Goal: Information Seeking & Learning: Learn about a topic

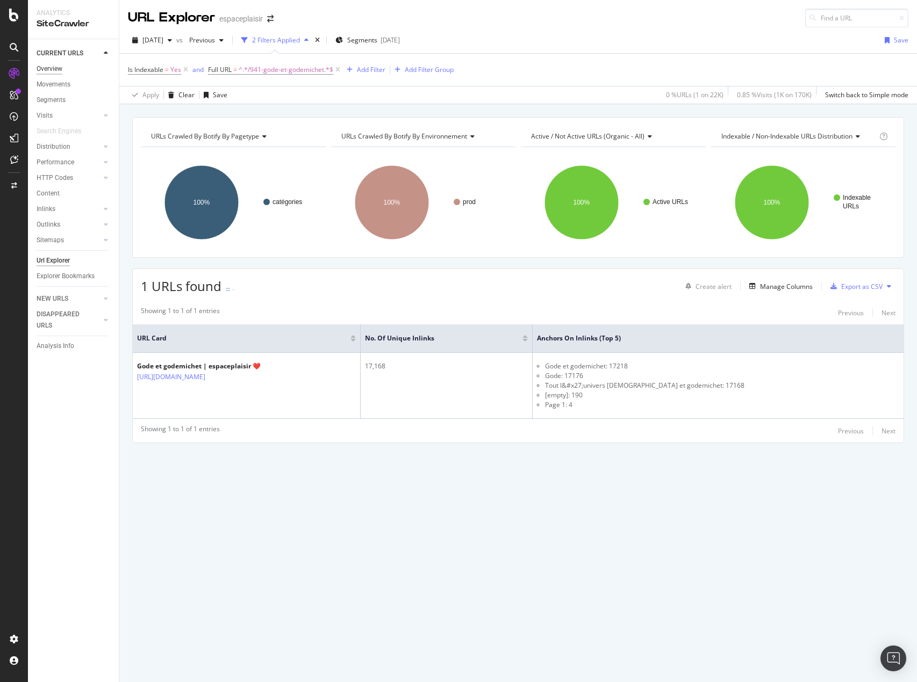
click at [56, 68] on div "Overview" at bounding box center [50, 68] width 26 height 11
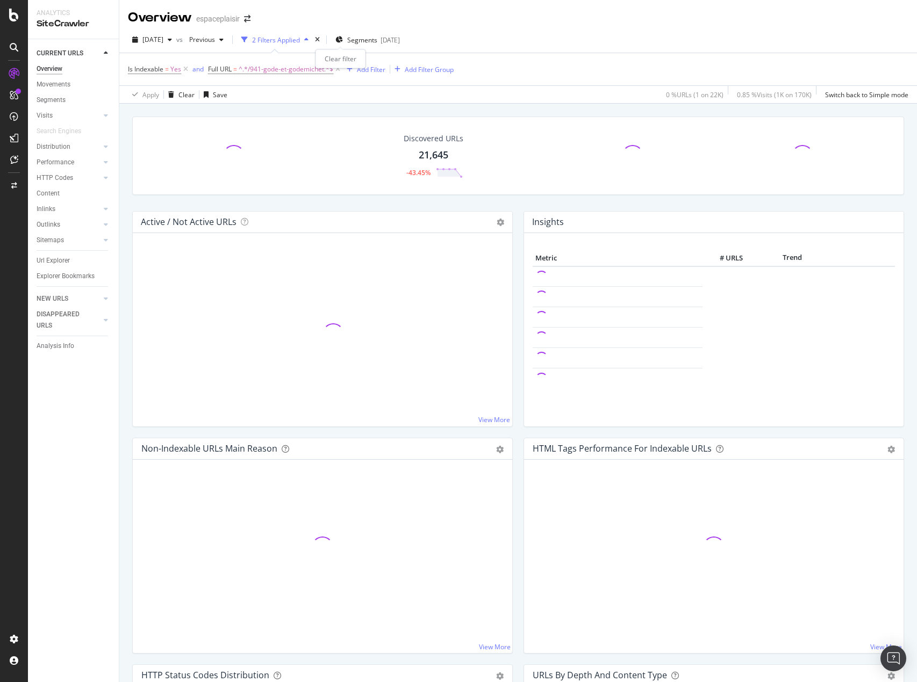
click at [320, 42] on icon "times" at bounding box center [317, 40] width 5 height 6
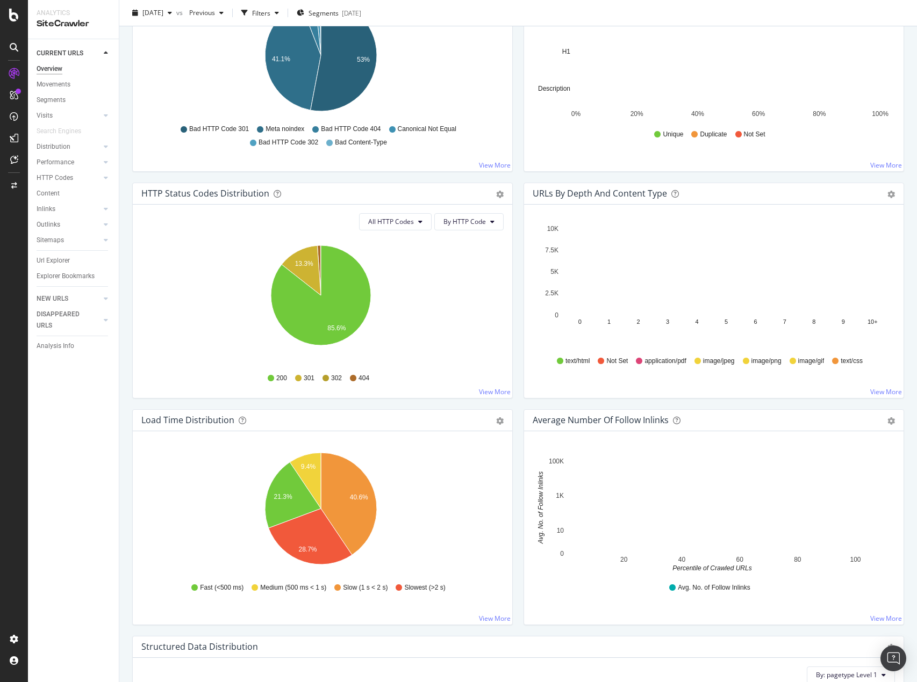
scroll to position [269, 0]
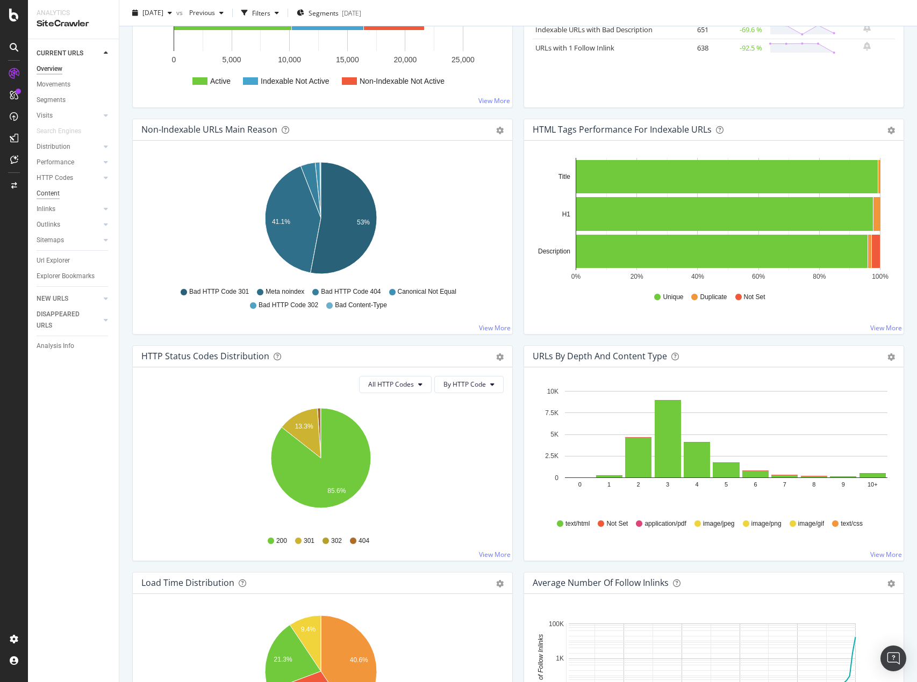
click at [49, 192] on div "Content" at bounding box center [48, 193] width 23 height 11
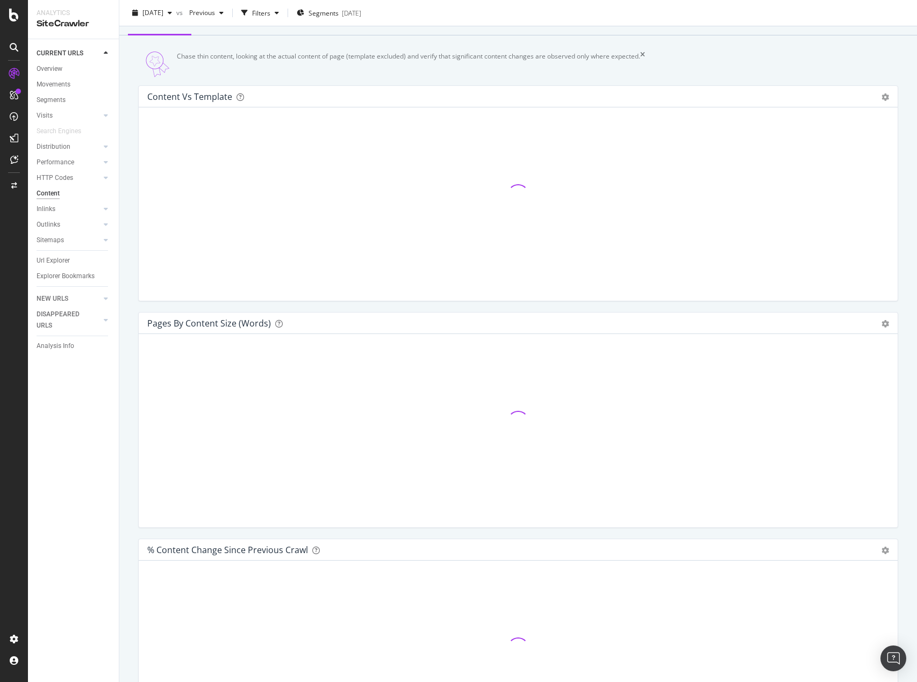
scroll to position [54, 0]
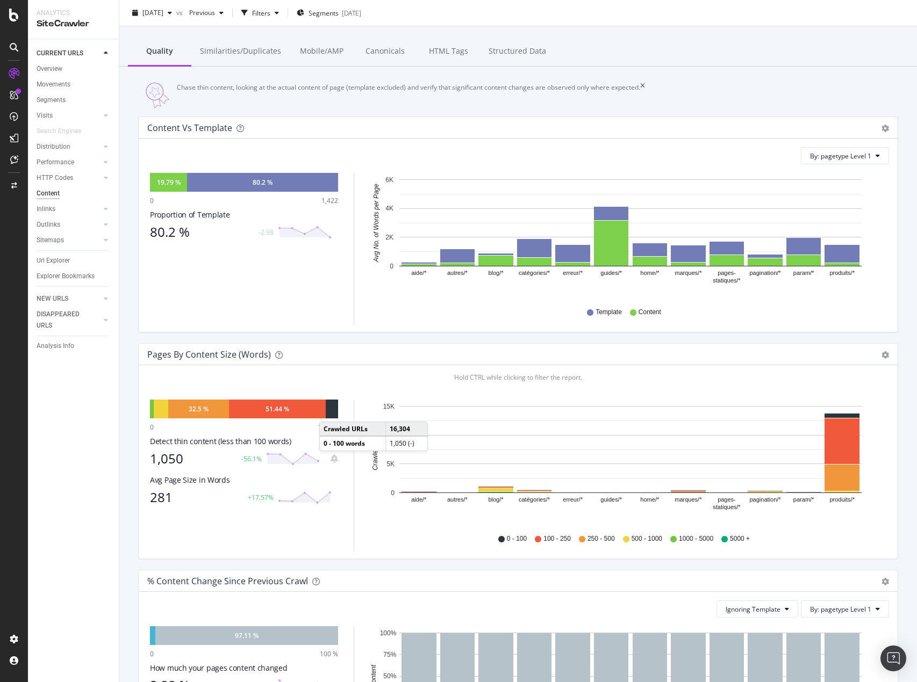
click at [330, 419] on div at bounding box center [332, 409] width 12 height 19
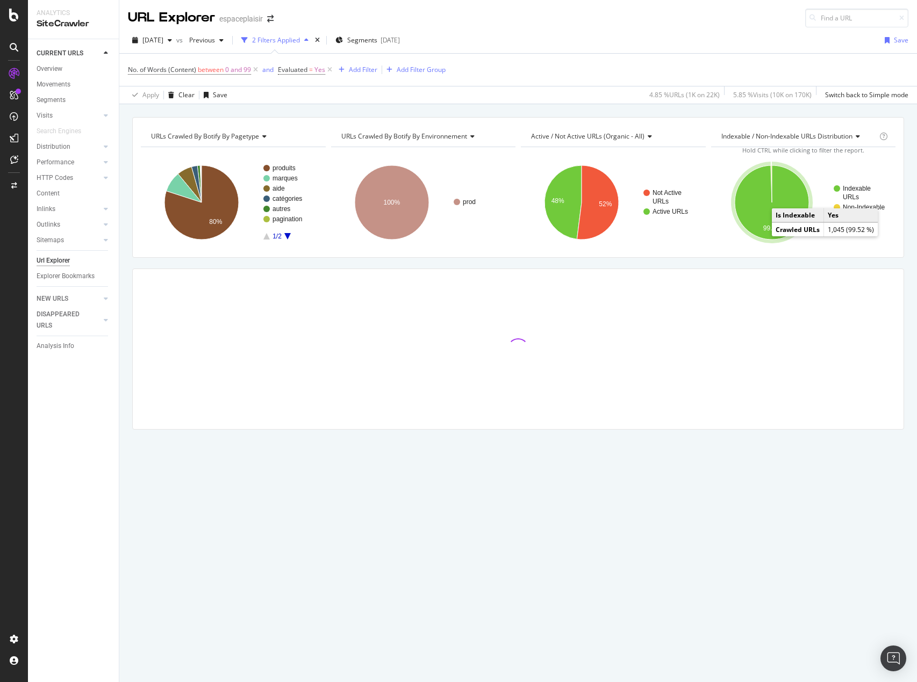
click at [787, 205] on icon "A chart." at bounding box center [772, 203] width 74 height 74
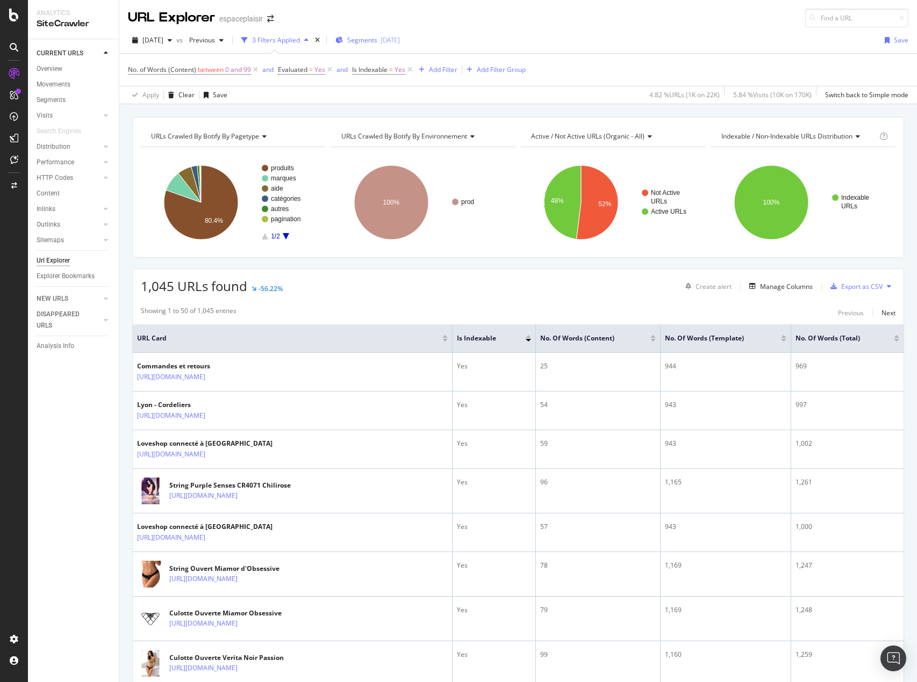
click at [377, 40] on span "Segments" at bounding box center [362, 39] width 30 height 9
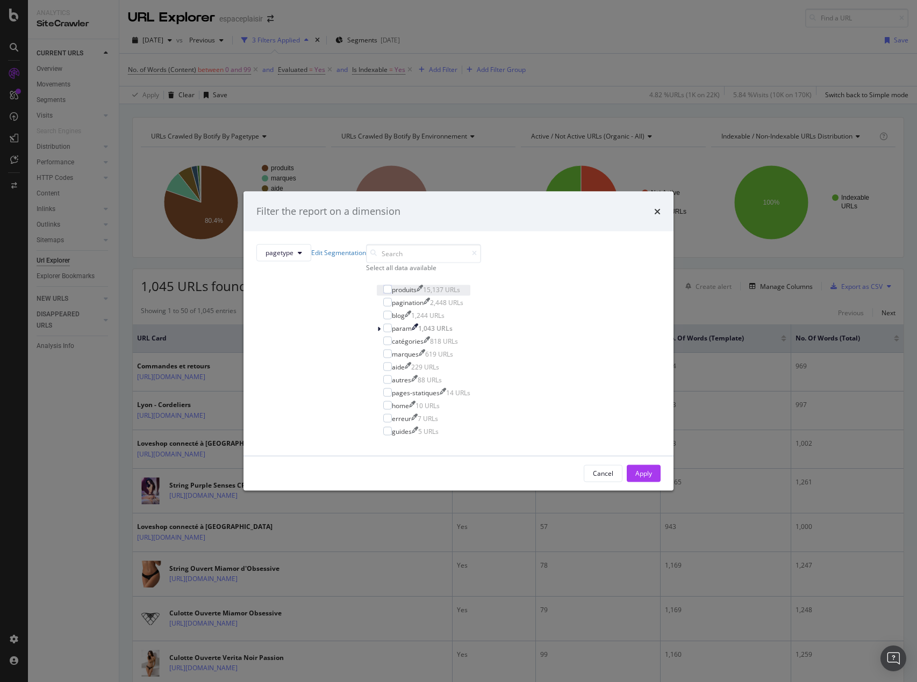
click at [399, 294] on div "produits" at bounding box center [404, 289] width 25 height 9
click at [392, 320] on div "blog" at bounding box center [398, 315] width 13 height 9
click at [397, 346] on div "catégories" at bounding box center [408, 340] width 32 height 9
click at [398, 358] on div "marques" at bounding box center [405, 353] width 27 height 9
click at [627, 482] on button "Apply" at bounding box center [644, 473] width 34 height 17
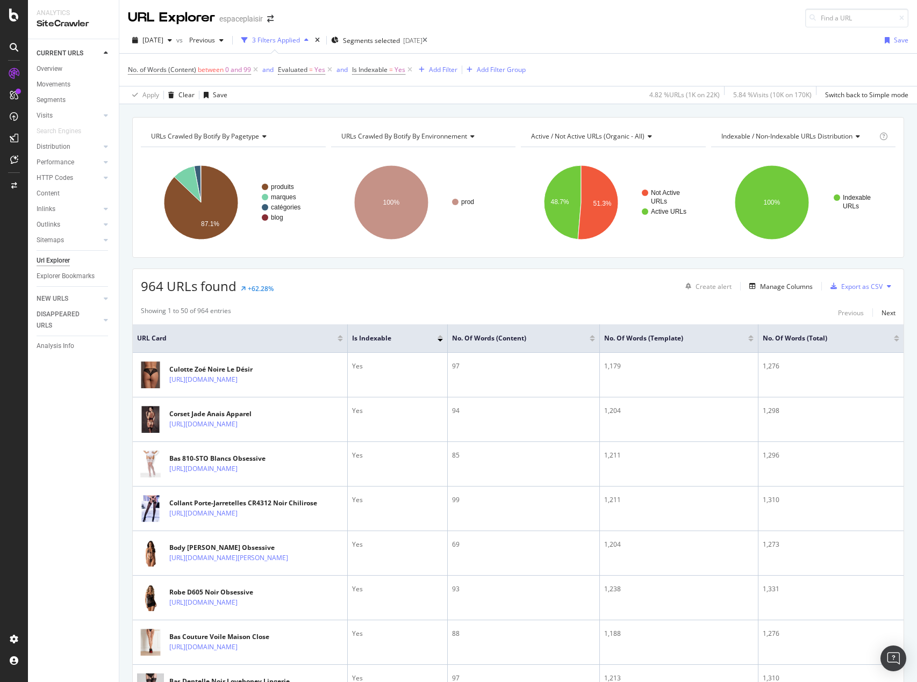
click at [592, 339] on div at bounding box center [592, 340] width 5 height 3
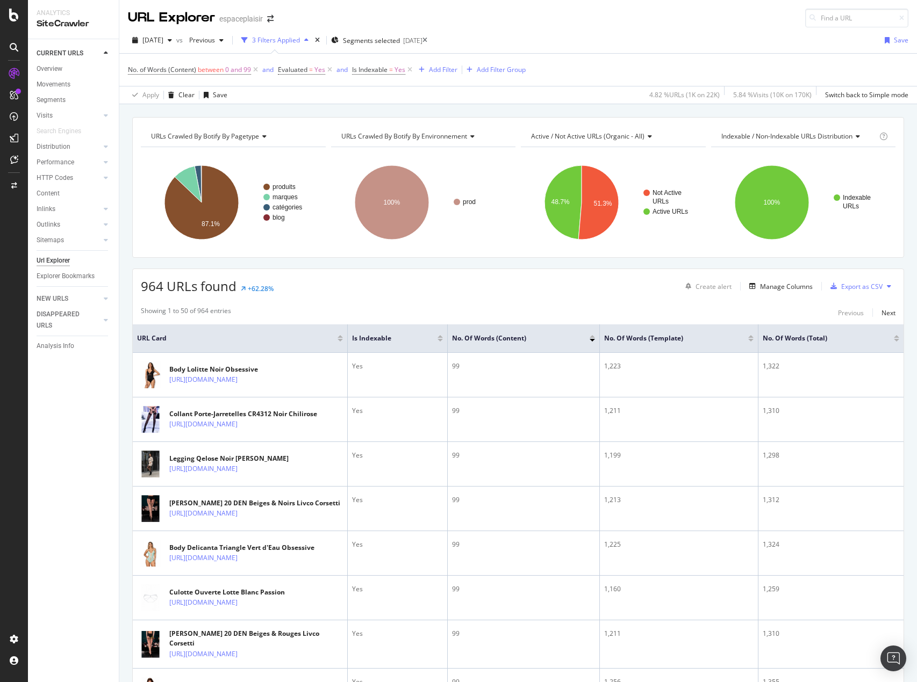
click at [593, 335] on div at bounding box center [592, 336] width 5 height 3
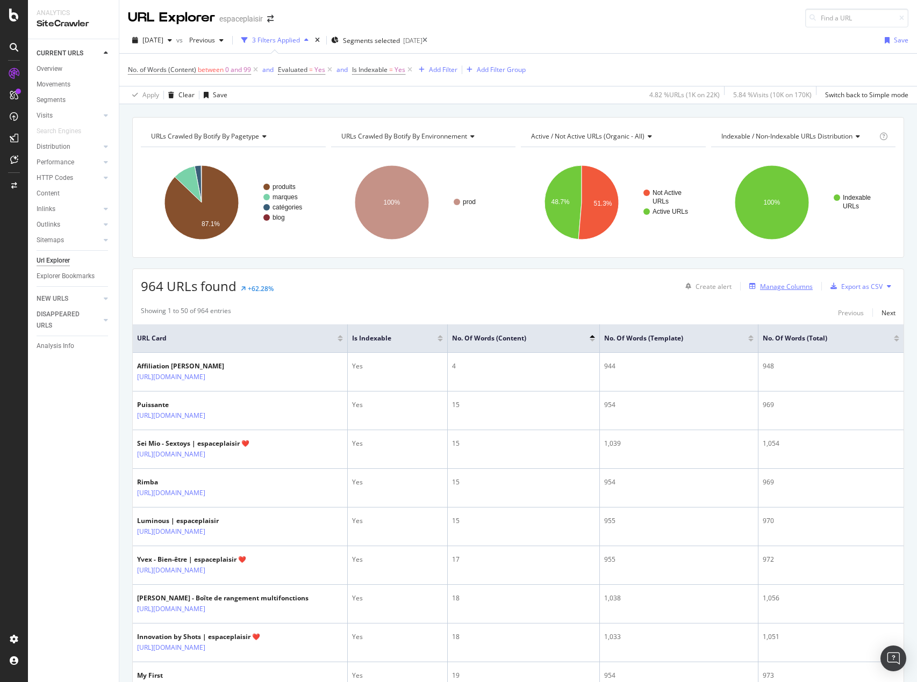
click at [761, 283] on div "Manage Columns" at bounding box center [786, 286] width 53 height 9
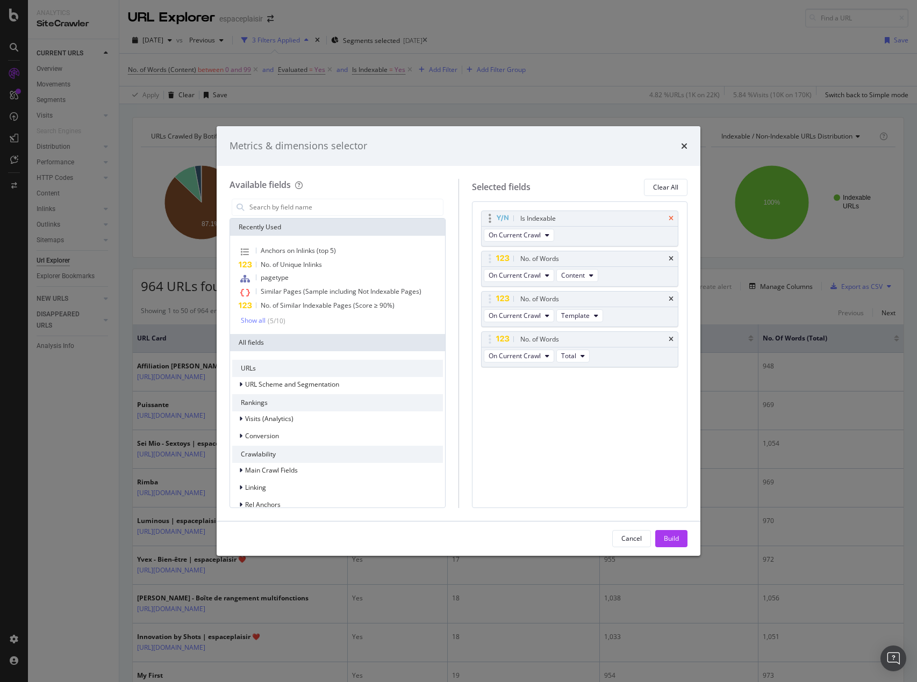
click at [672, 221] on icon "times" at bounding box center [671, 218] width 5 height 6
click at [671, 299] on icon "times" at bounding box center [671, 299] width 5 height 6
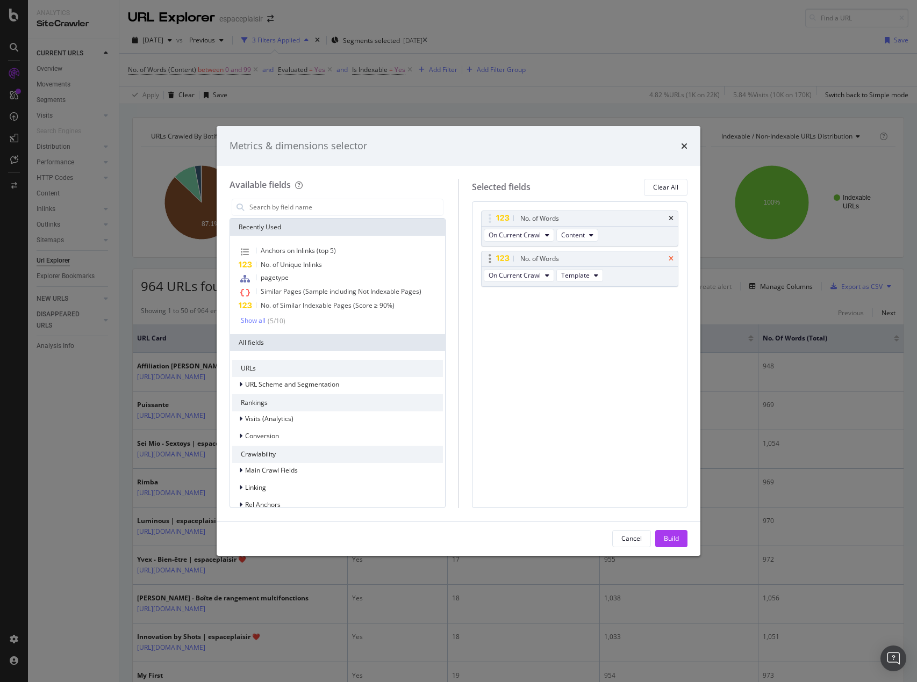
click at [671, 260] on icon "times" at bounding box center [671, 259] width 5 height 6
click at [685, 530] on div "Cancel Build" at bounding box center [459, 539] width 484 height 34
click at [678, 536] on div "Build" at bounding box center [671, 538] width 15 height 9
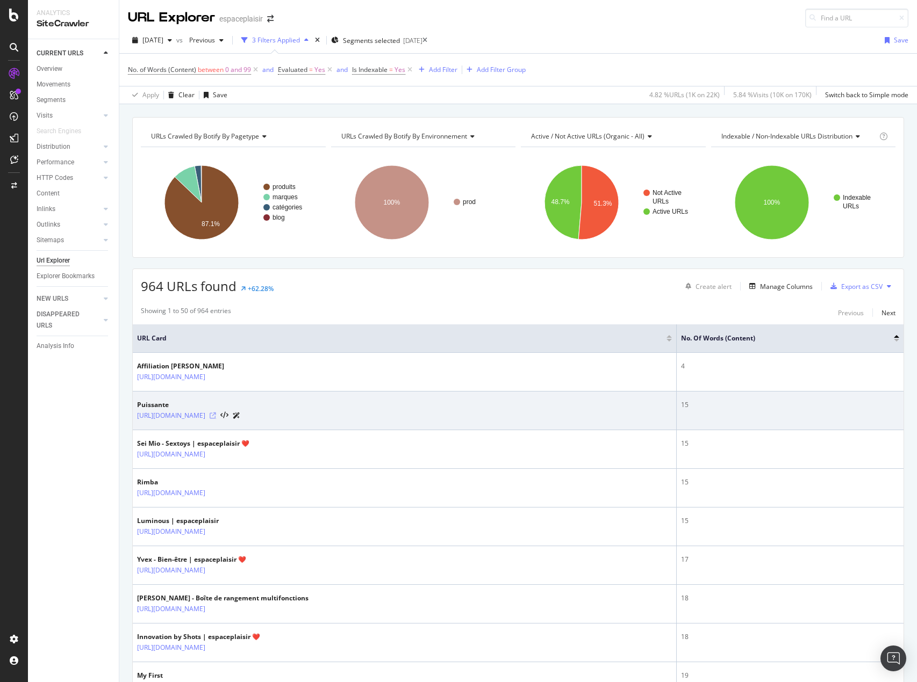
click at [216, 416] on icon at bounding box center [213, 416] width 6 height 6
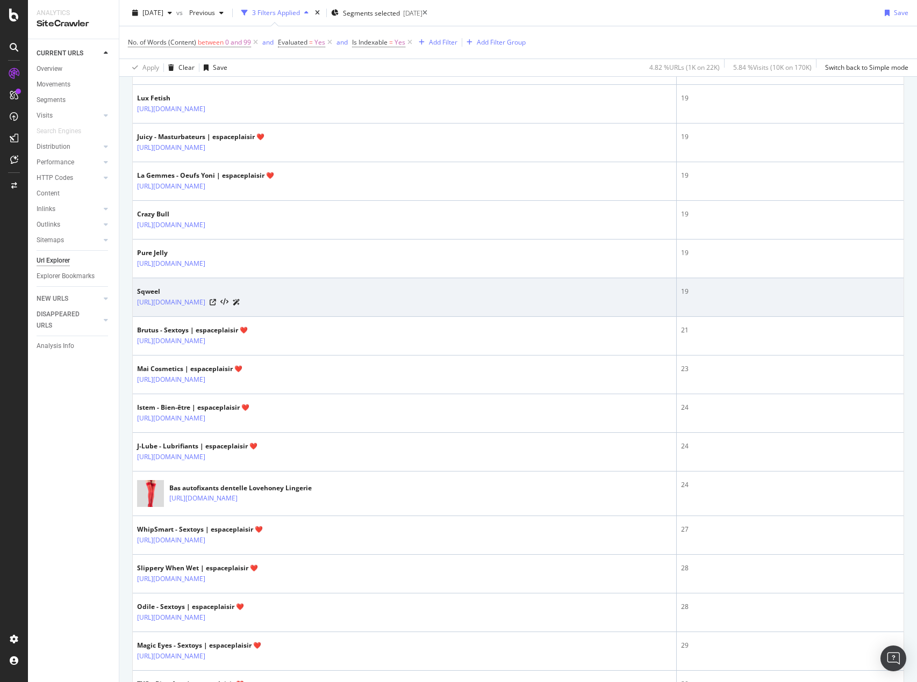
scroll to position [645, 0]
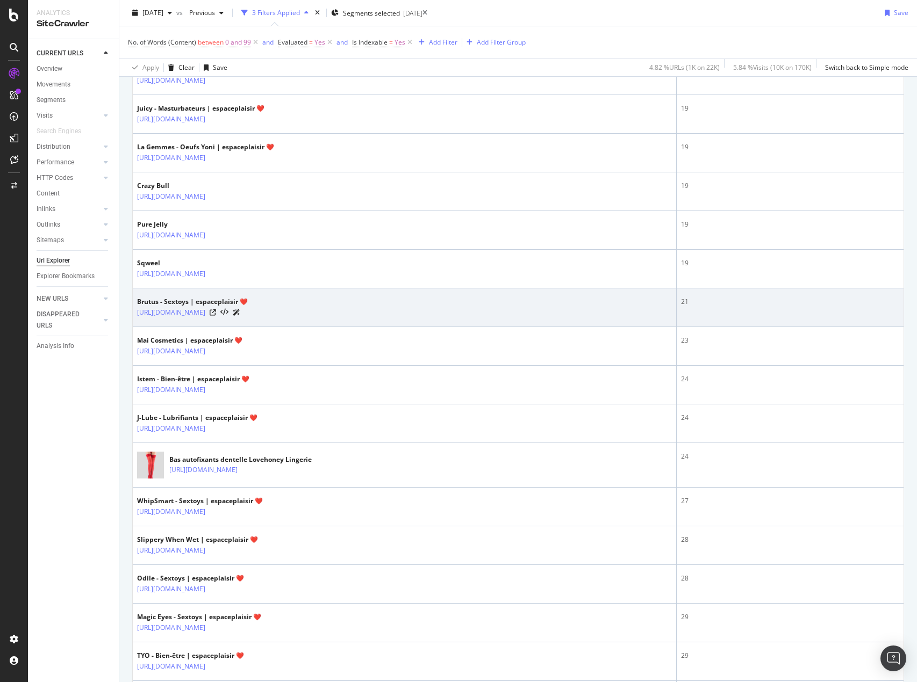
click at [240, 308] on div at bounding box center [225, 312] width 31 height 11
click at [240, 317] on div at bounding box center [225, 312] width 31 height 11
click at [216, 312] on icon at bounding box center [213, 313] width 6 height 6
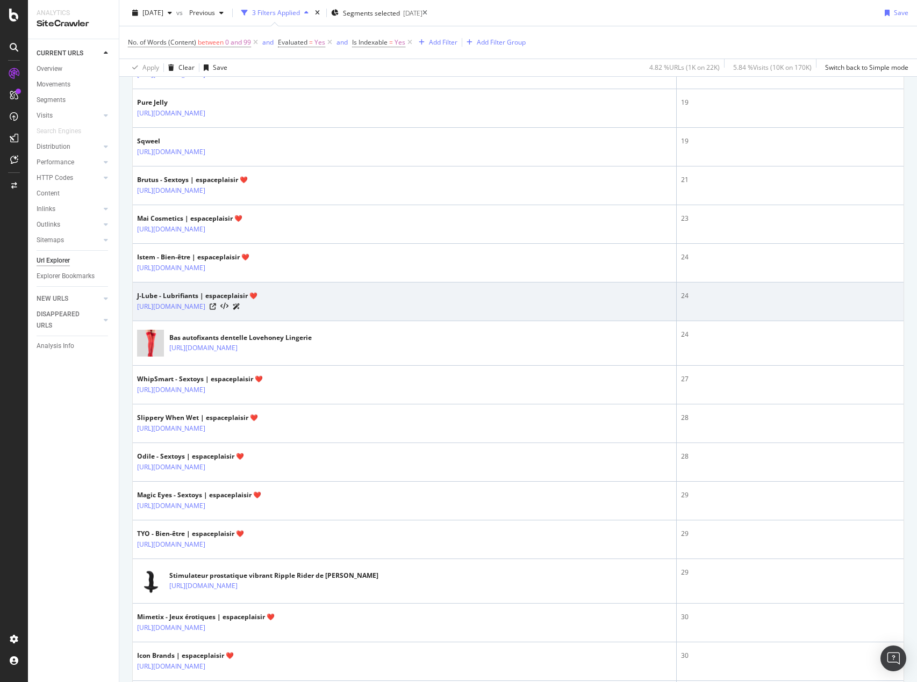
scroll to position [860, 0]
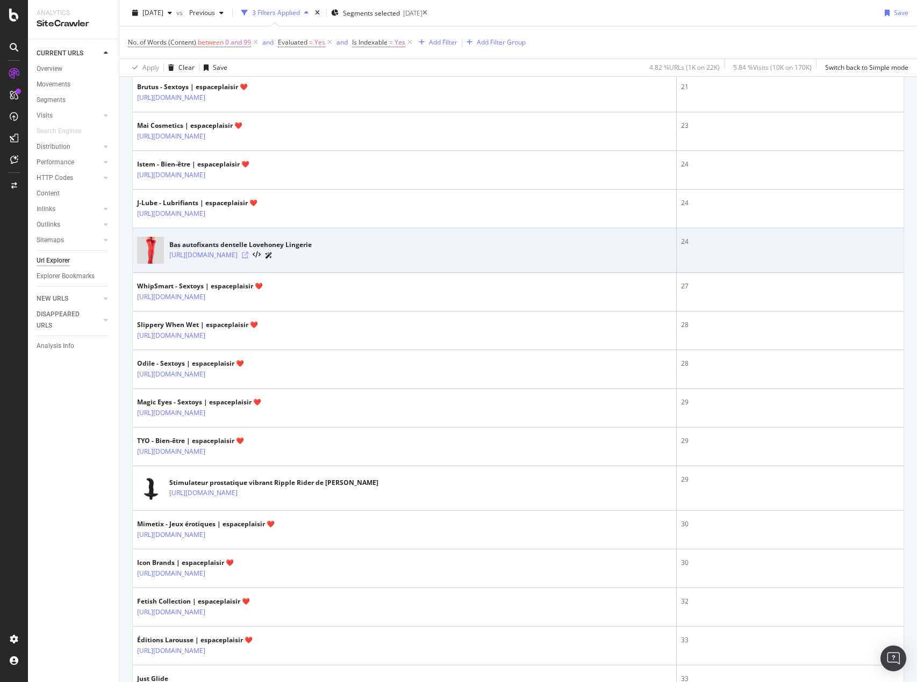
click at [248, 255] on icon at bounding box center [245, 255] width 6 height 6
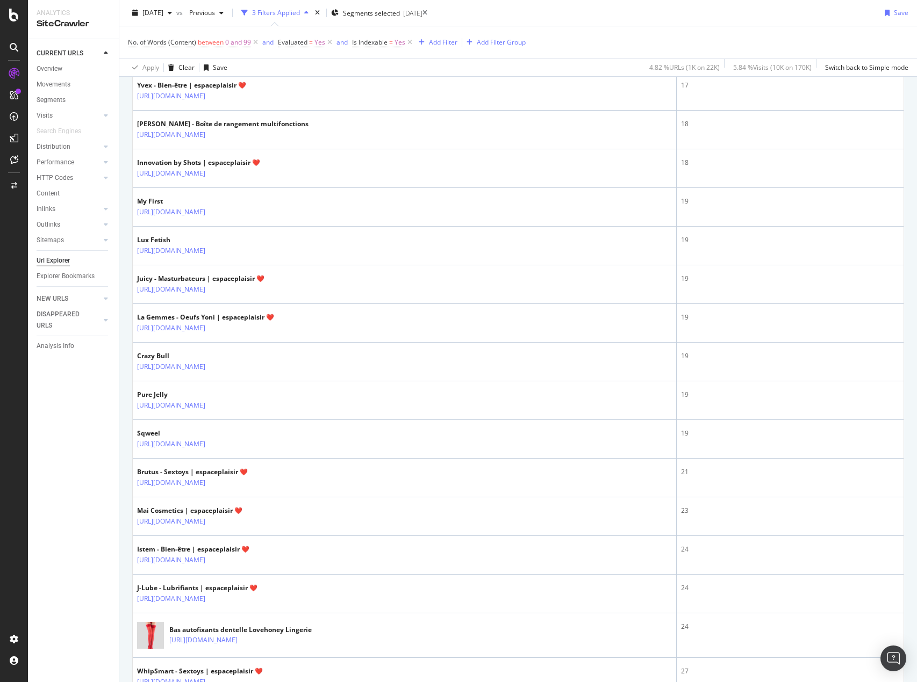
scroll to position [376, 0]
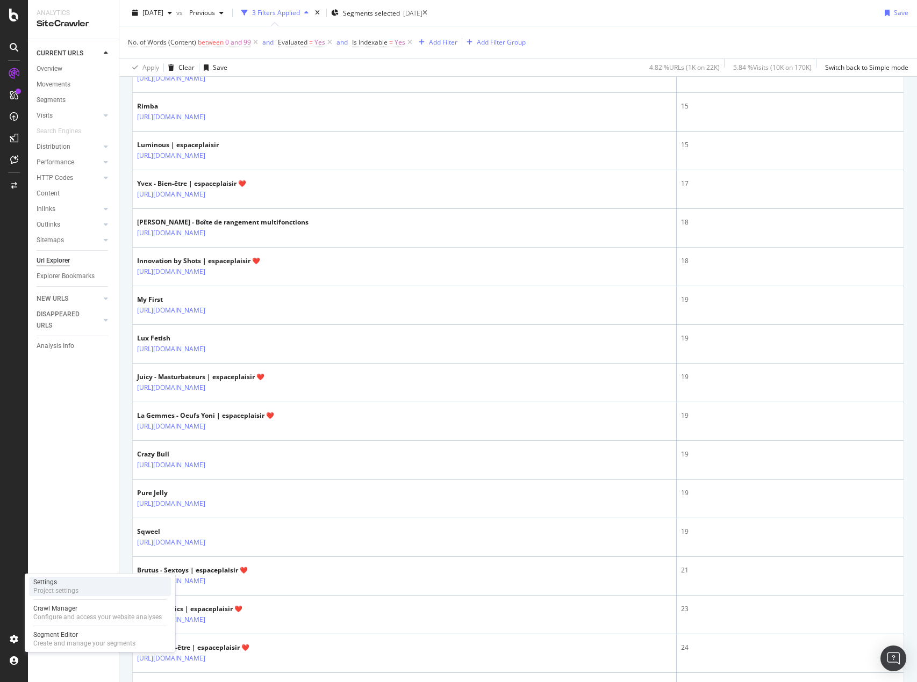
click at [59, 584] on div "Settings" at bounding box center [55, 582] width 45 height 9
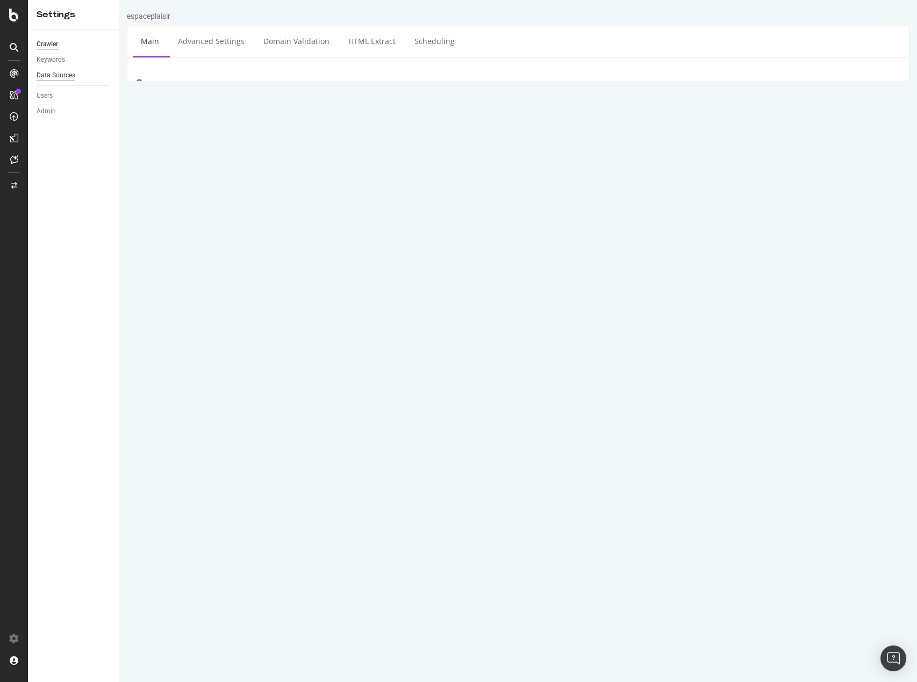
click at [44, 75] on div "Data Sources" at bounding box center [56, 75] width 39 height 11
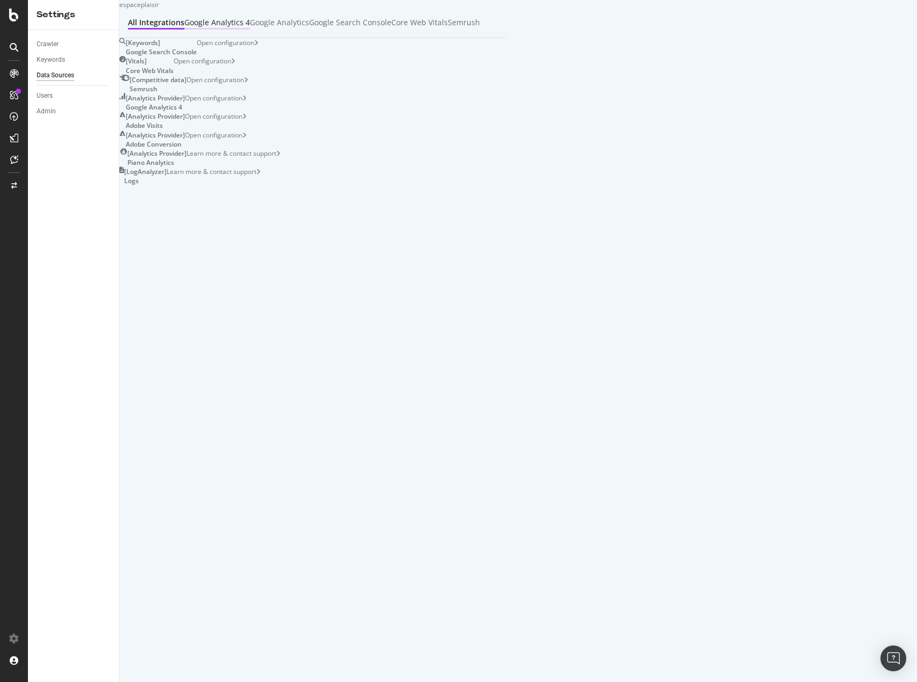
click at [250, 28] on div "Google Analytics 4" at bounding box center [217, 22] width 66 height 11
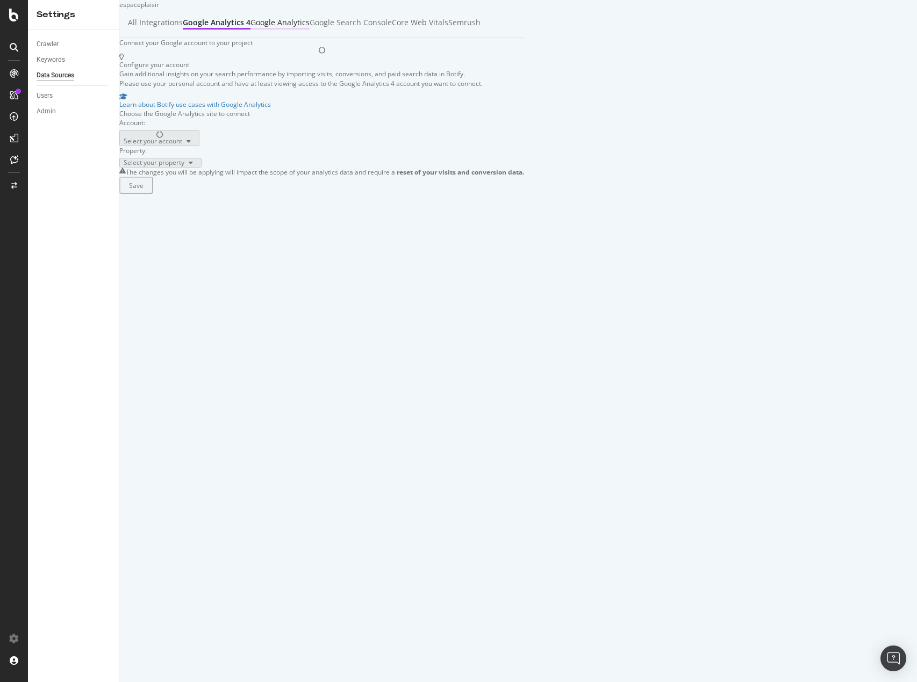
click at [310, 28] on div "Google Analytics" at bounding box center [279, 22] width 59 height 11
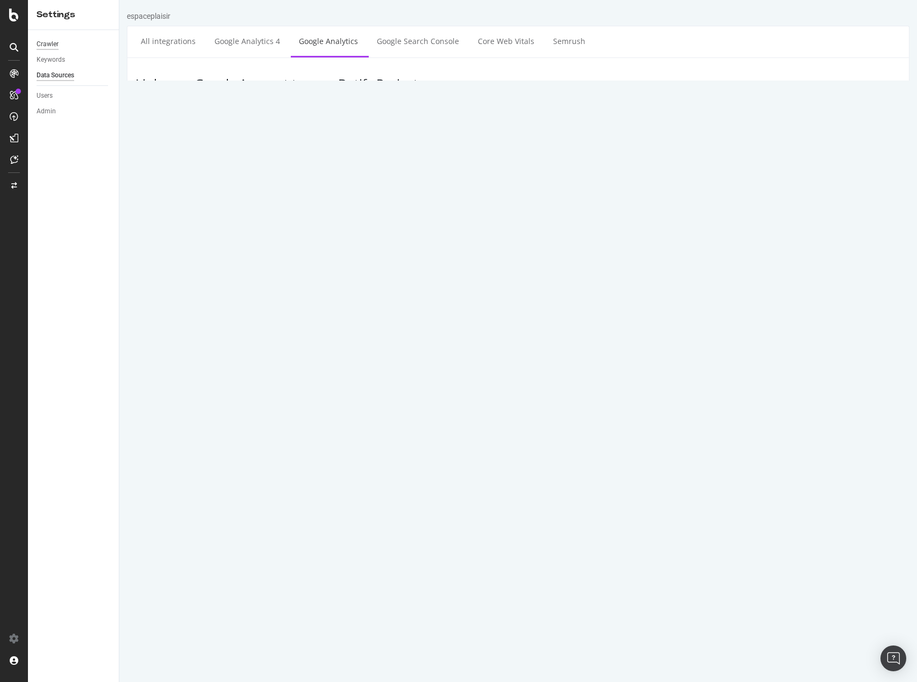
click at [52, 45] on div "Crawler" at bounding box center [48, 44] width 22 height 11
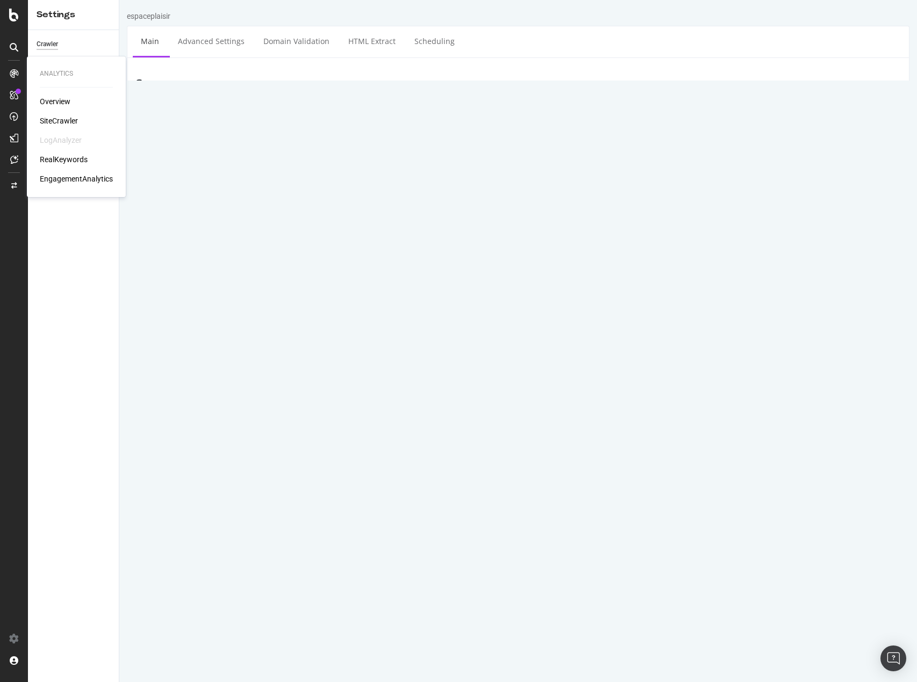
click at [51, 117] on div "SiteCrawler" at bounding box center [59, 121] width 38 height 11
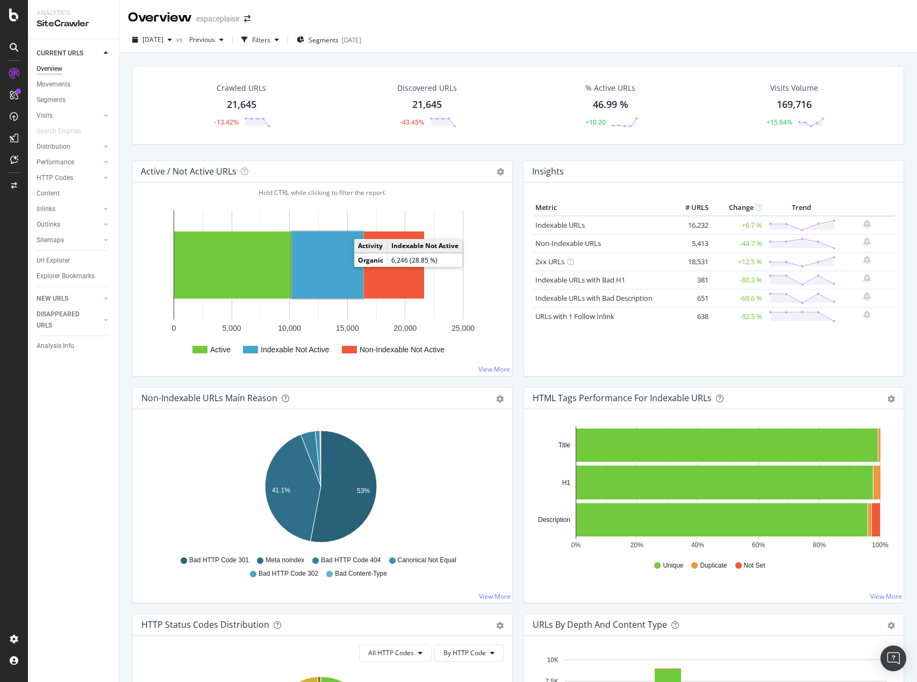
click at [314, 264] on rect "A chart." at bounding box center [327, 265] width 71 height 67
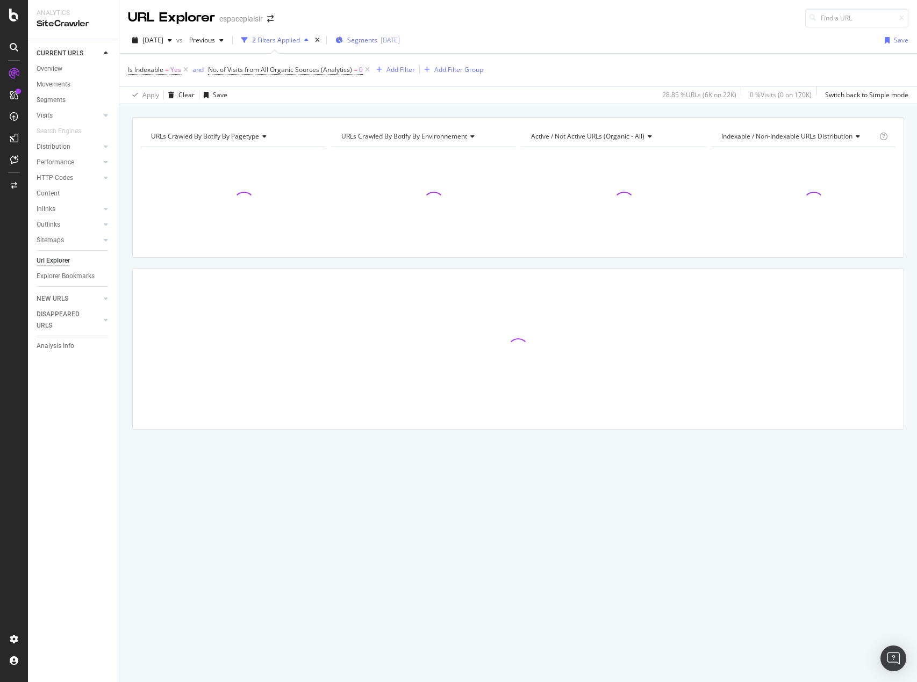
click at [381, 32] on div "Segments [DATE]" at bounding box center [367, 40] width 64 height 16
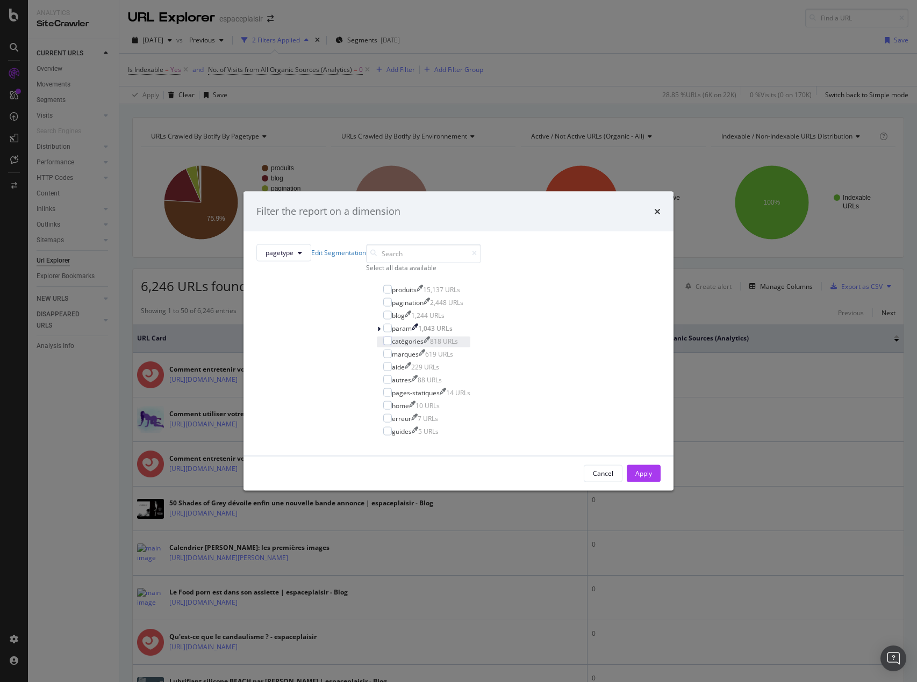
click at [392, 346] on div "catégories" at bounding box center [408, 340] width 32 height 9
click at [635, 479] on div "Apply" at bounding box center [643, 473] width 17 height 16
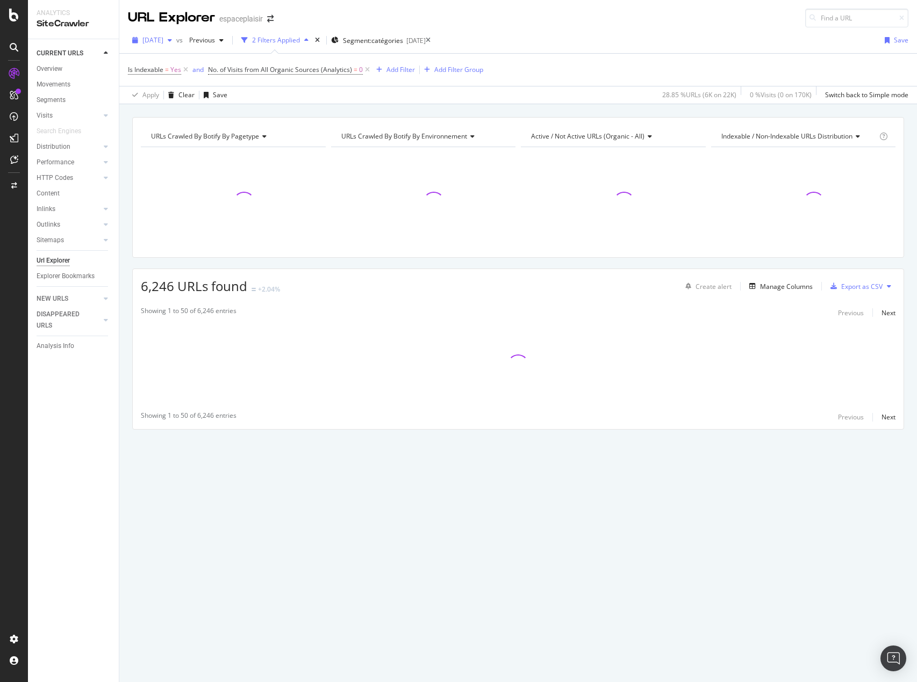
click at [163, 41] on span "[DATE]" at bounding box center [152, 39] width 21 height 9
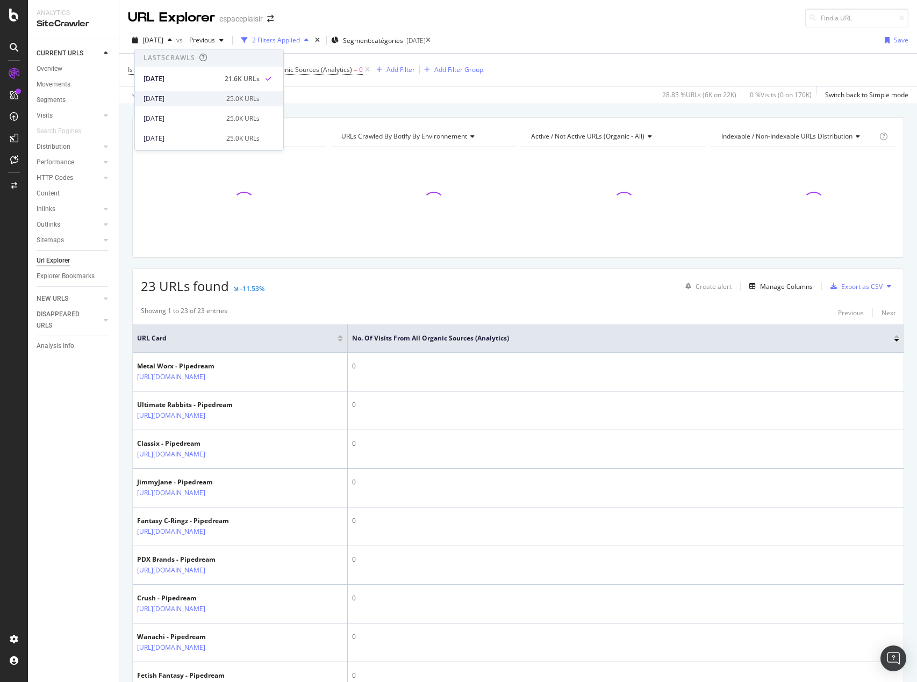
click at [198, 92] on div "[DATE] 25.0K URLs" at bounding box center [209, 99] width 148 height 16
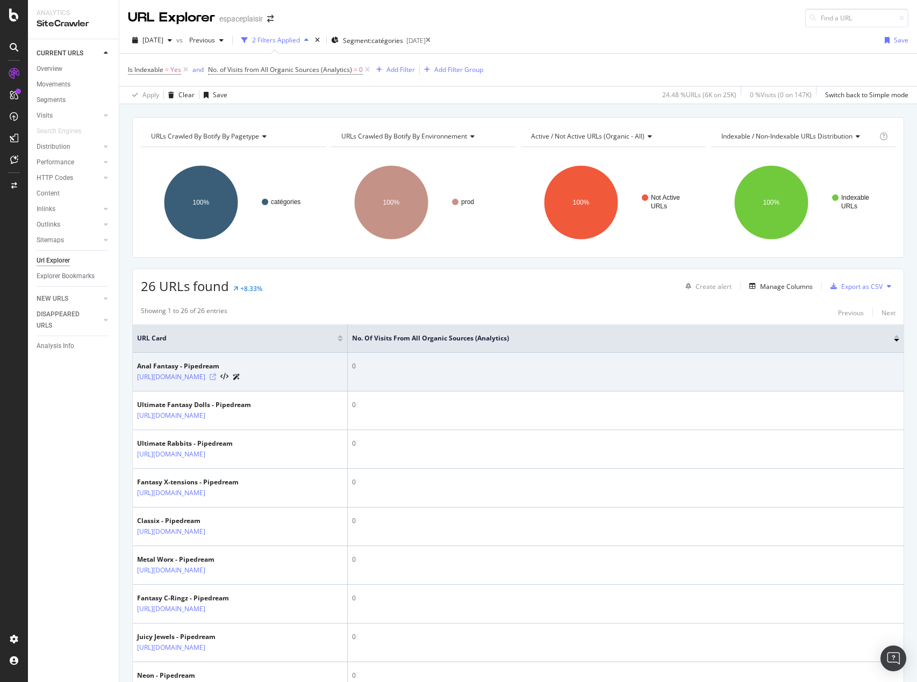
click at [216, 380] on icon at bounding box center [213, 377] width 6 height 6
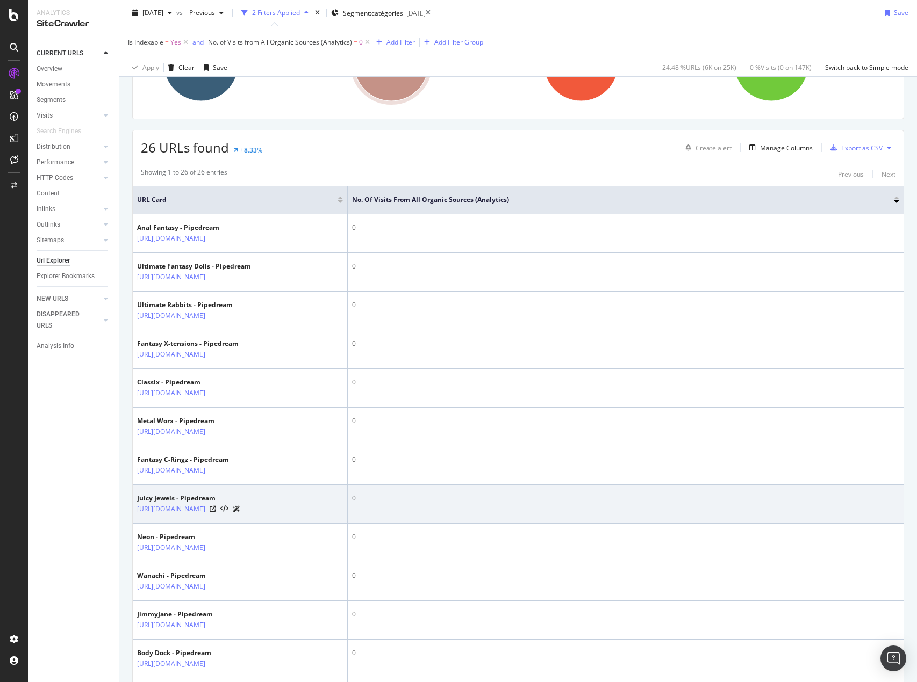
scroll to position [55, 0]
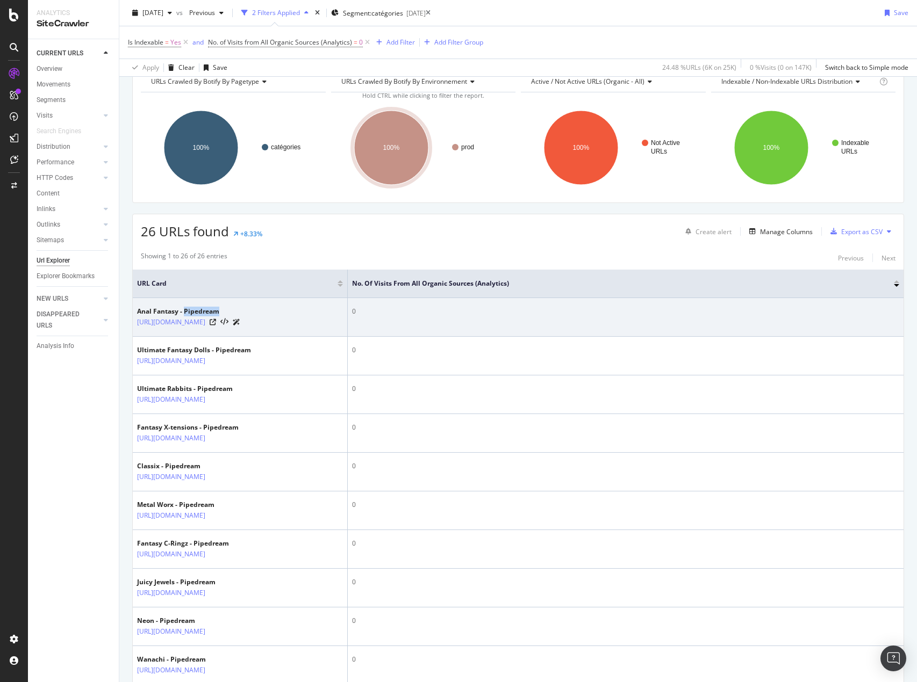
drag, startPoint x: 220, startPoint y: 313, endPoint x: 183, endPoint y: 311, distance: 37.2
click at [183, 311] on div "Anal Fantasy - Pipedream" at bounding box center [188, 312] width 103 height 10
copy div "Pipedream"
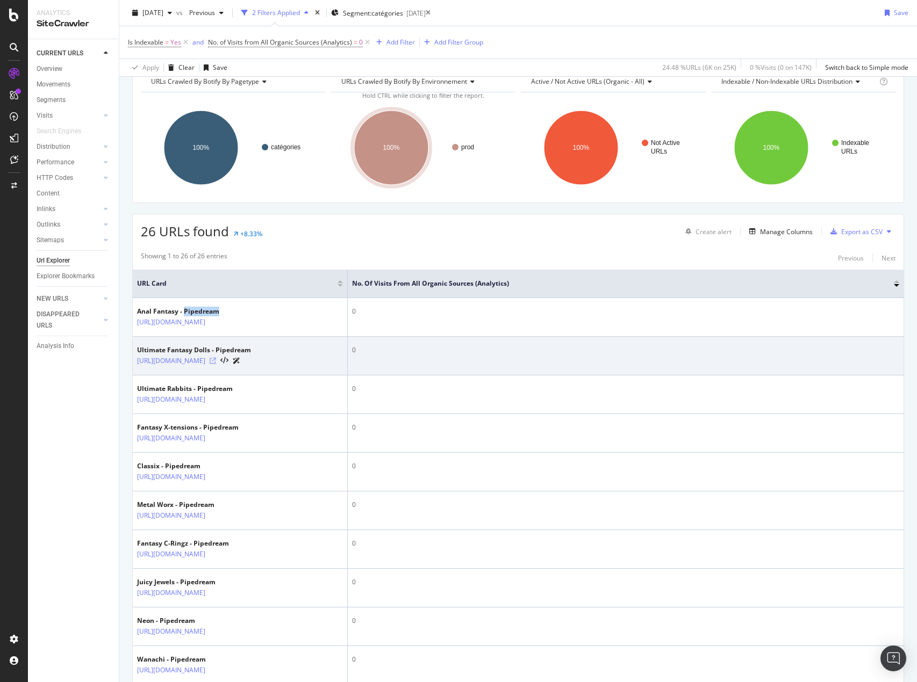
click at [216, 364] on icon at bounding box center [213, 361] width 6 height 6
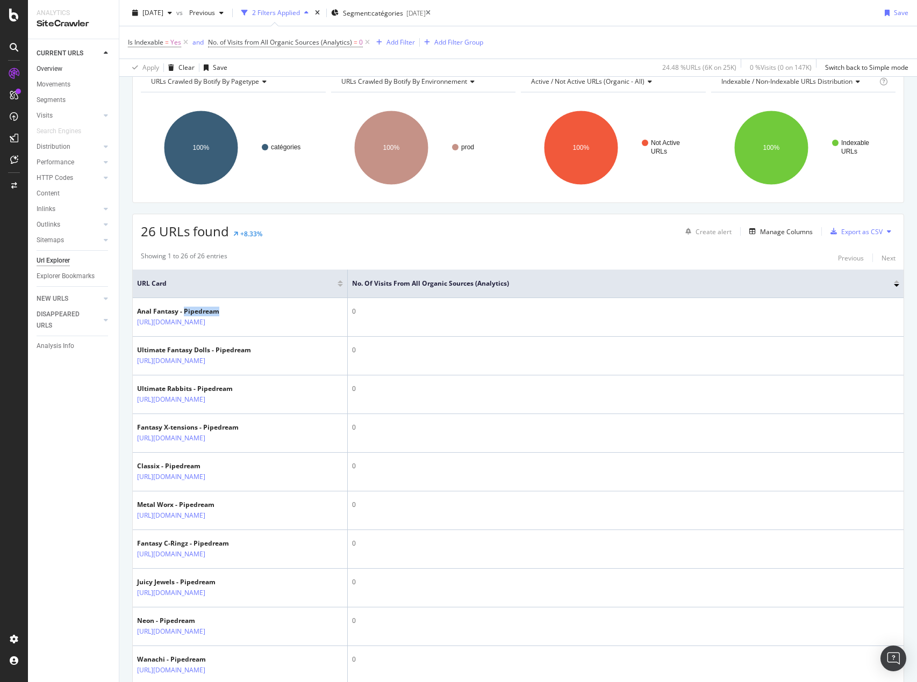
drag, startPoint x: 58, startPoint y: 71, endPoint x: 98, endPoint y: 65, distance: 40.7
click at [58, 71] on div "Overview" at bounding box center [50, 68] width 26 height 11
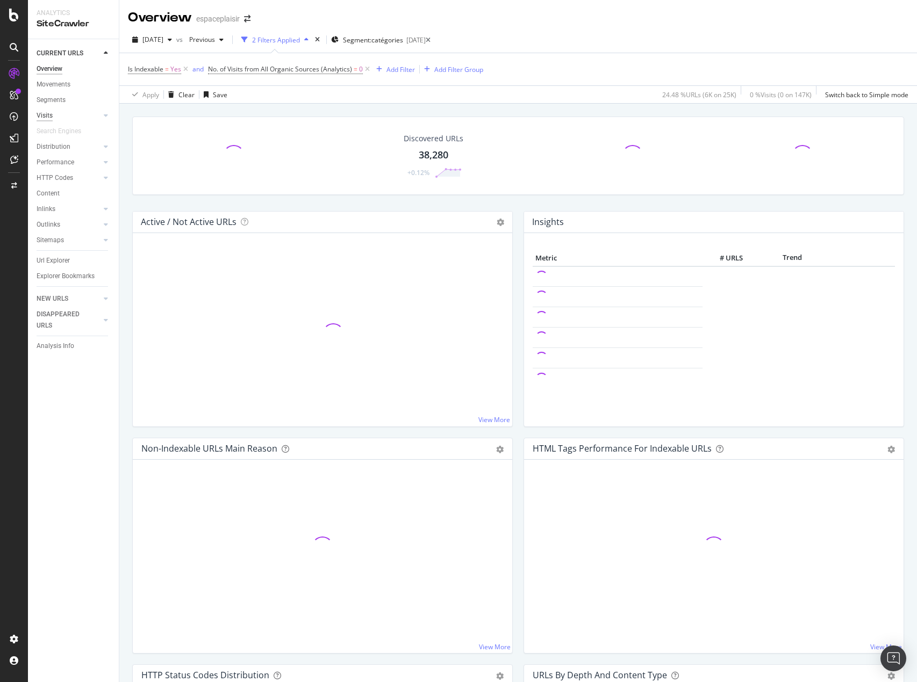
click at [52, 113] on div "Visits" at bounding box center [45, 115] width 16 height 11
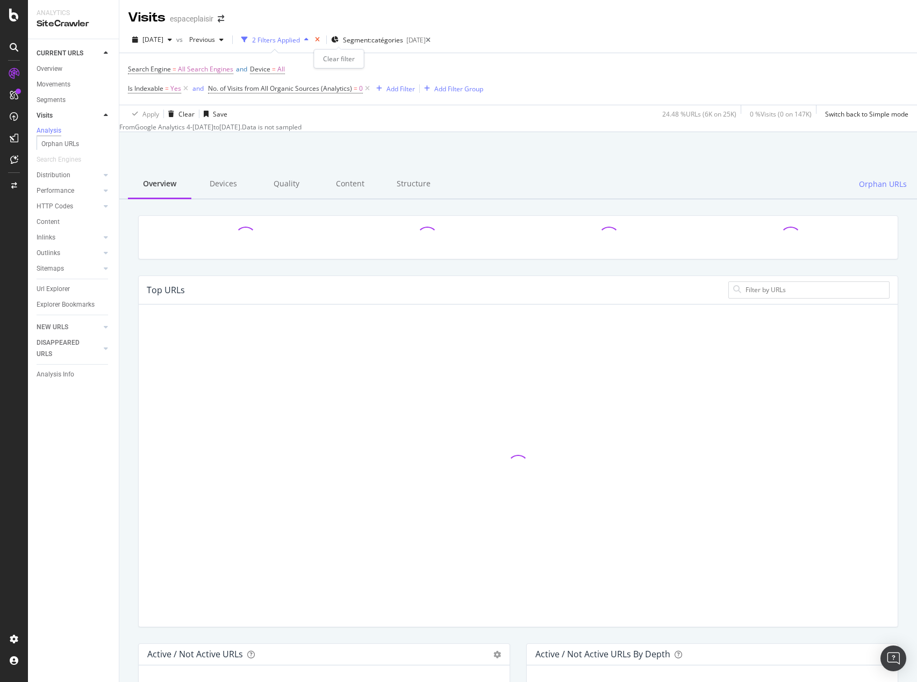
click at [320, 39] on icon "times" at bounding box center [317, 40] width 5 height 6
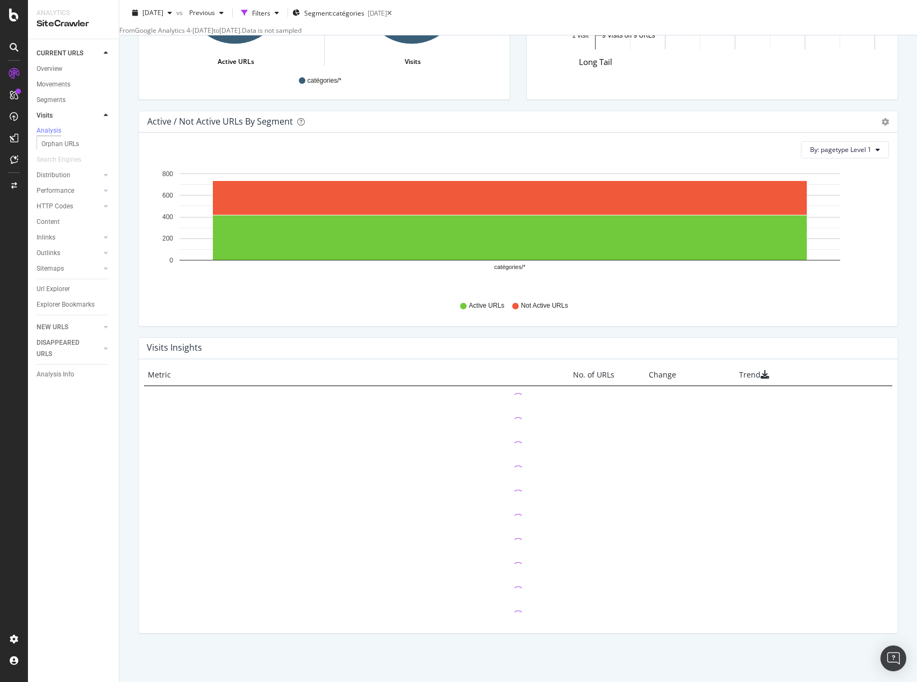
scroll to position [920, 0]
click at [392, 16] on icon at bounding box center [389, 13] width 5 height 6
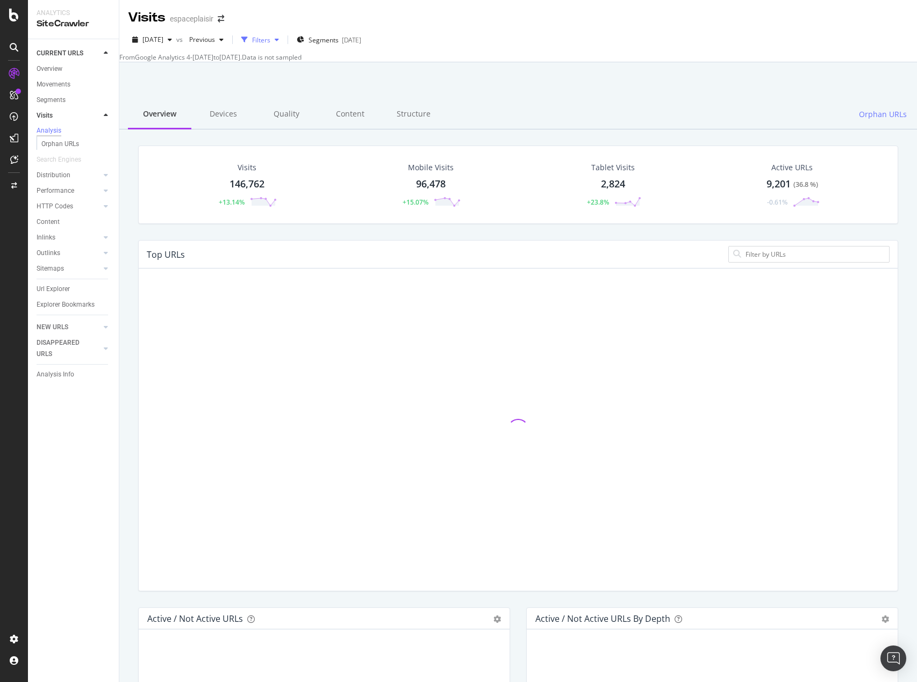
click at [283, 40] on div "button" at bounding box center [276, 40] width 13 height 6
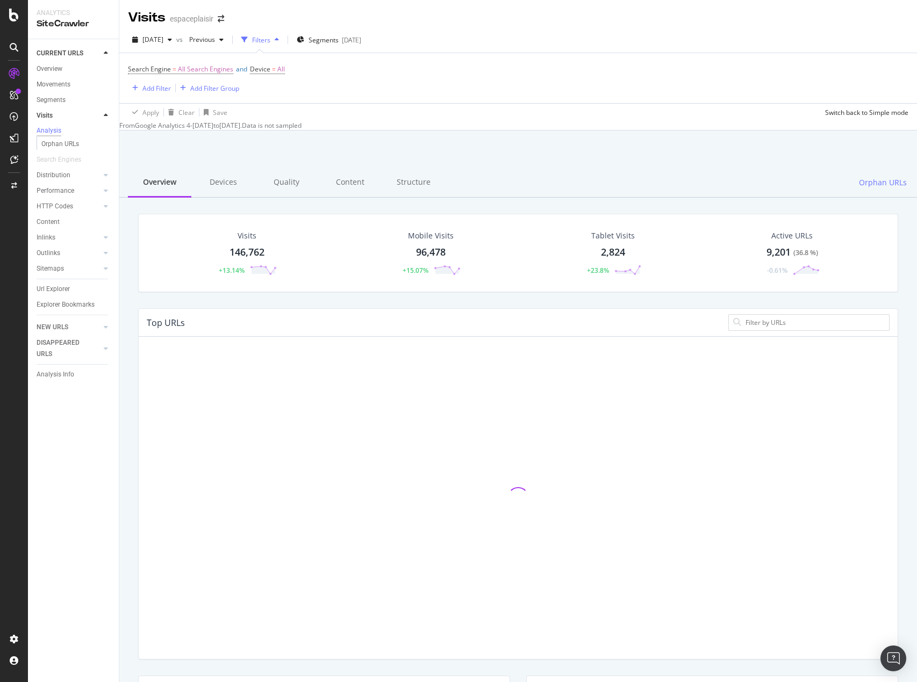
click at [270, 35] on div "Filters" at bounding box center [261, 39] width 18 height 9
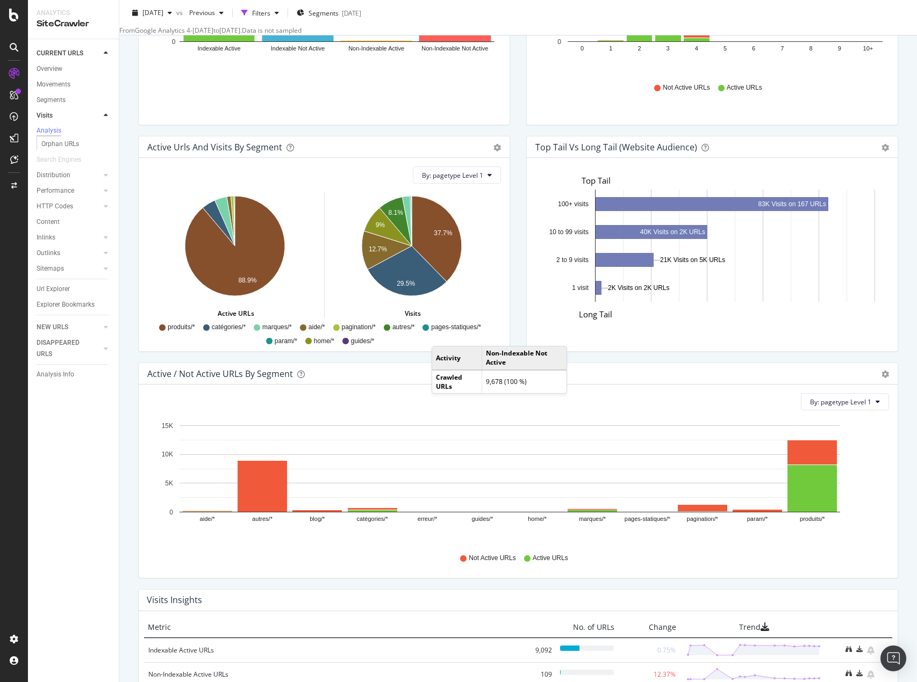
scroll to position [314, 743]
click at [383, 251] on text "12.7%" at bounding box center [378, 250] width 18 height 8
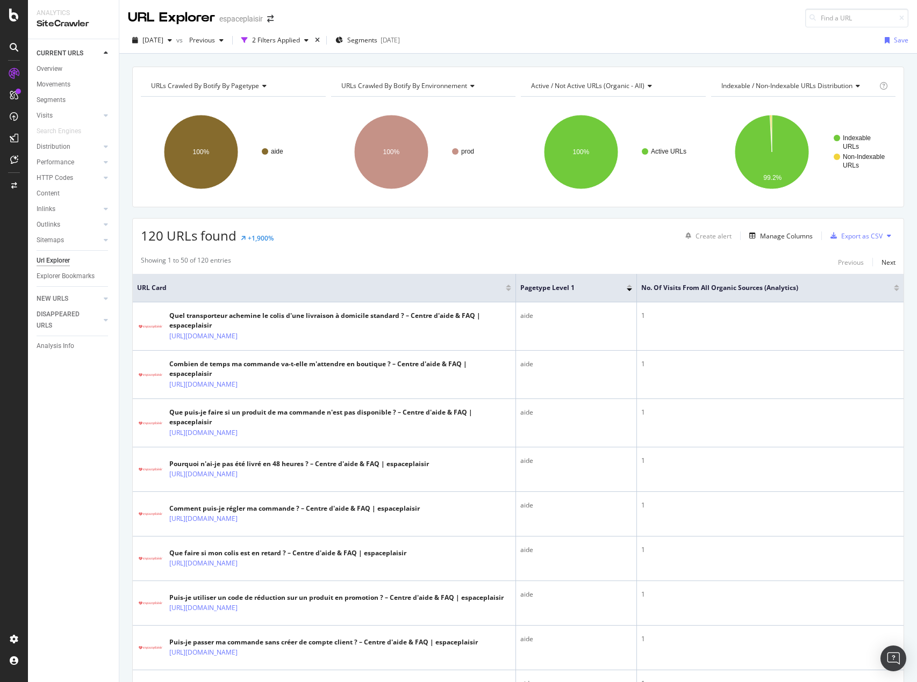
click at [894, 290] on div at bounding box center [896, 290] width 5 height 3
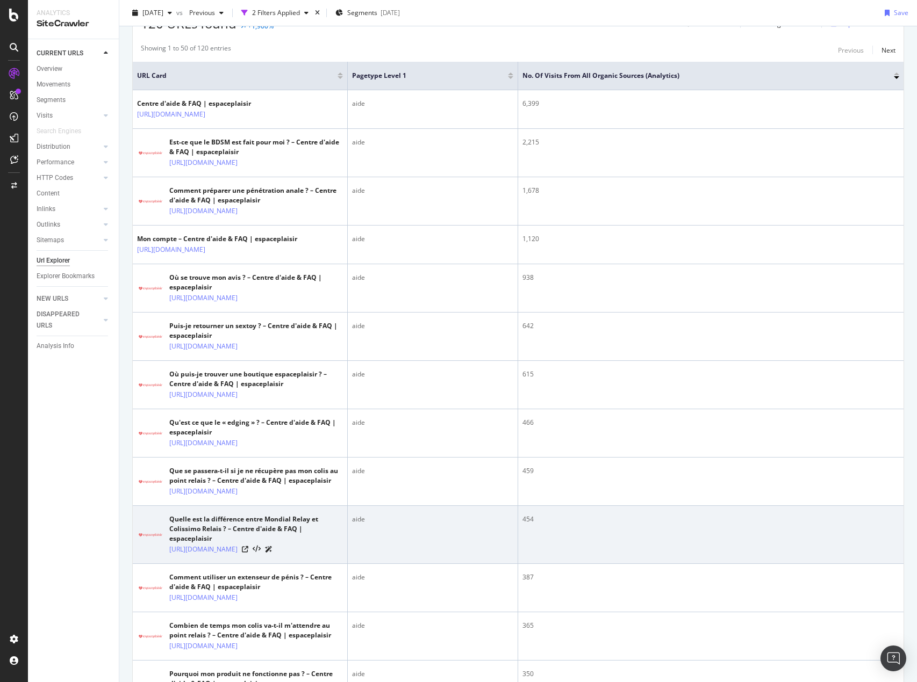
scroll to position [215, 0]
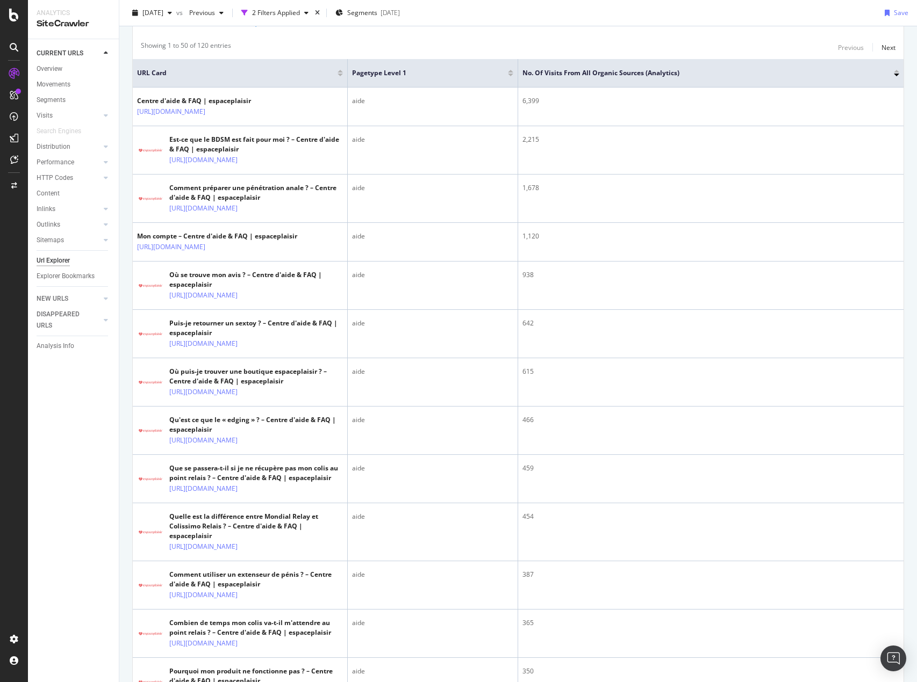
click at [66, 462] on div "CURRENT URLS Overview Movements Segments Visits Analysis Orphan URLs Search Eng…" at bounding box center [73, 360] width 91 height 643
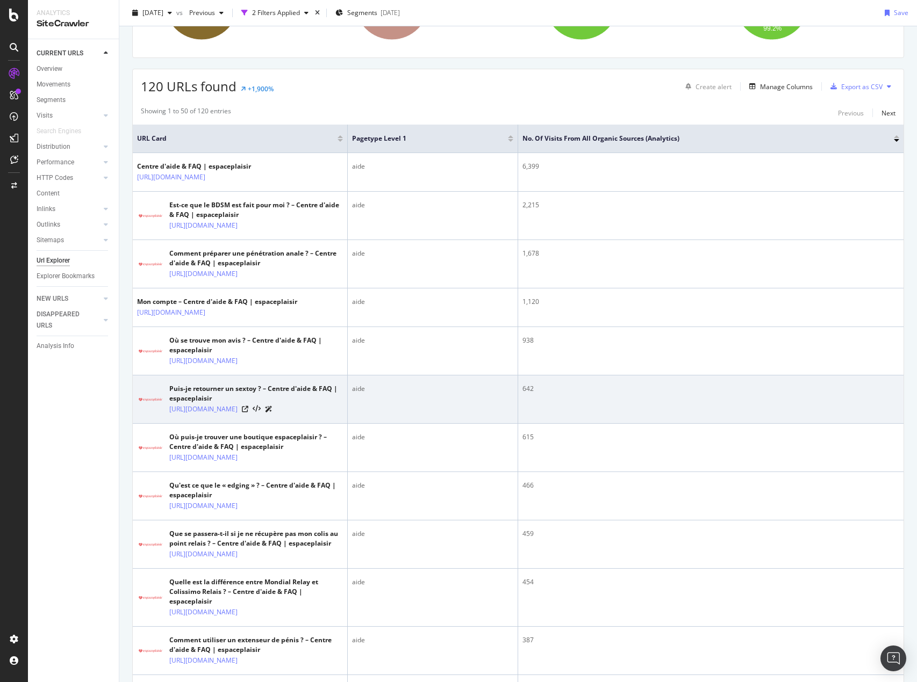
scroll to position [54, 0]
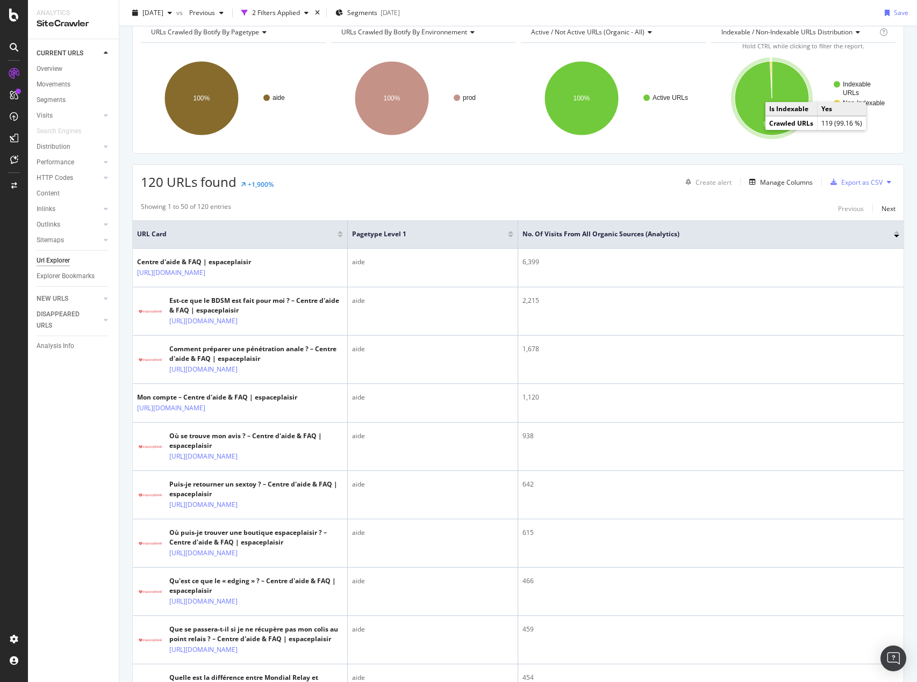
click at [758, 117] on icon "A chart." at bounding box center [772, 98] width 74 height 74
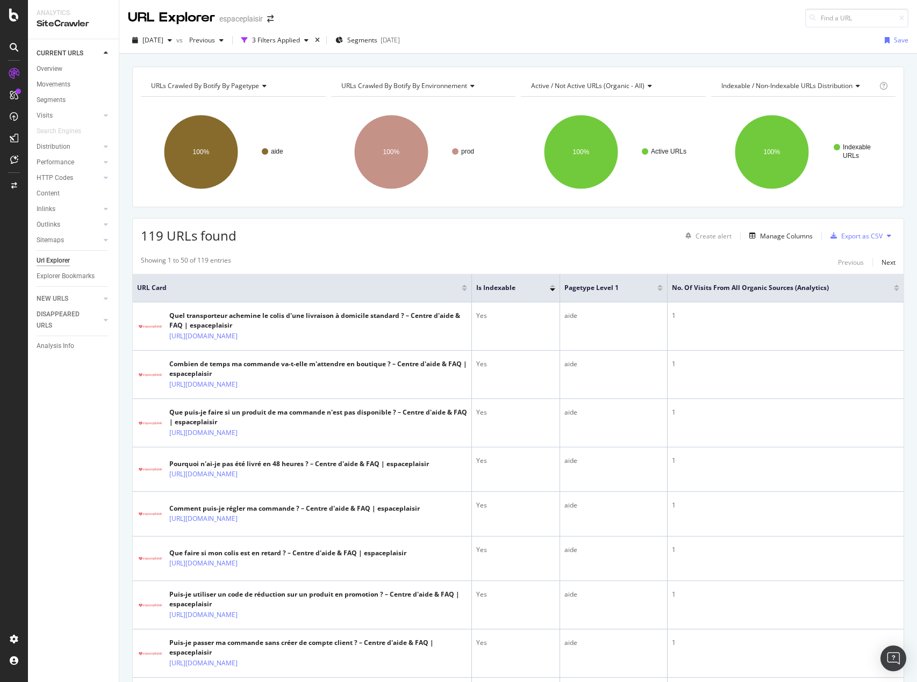
click at [52, 508] on div "CURRENT URLS Overview Movements Segments Visits Analysis Orphan URLs Search Eng…" at bounding box center [73, 360] width 91 height 643
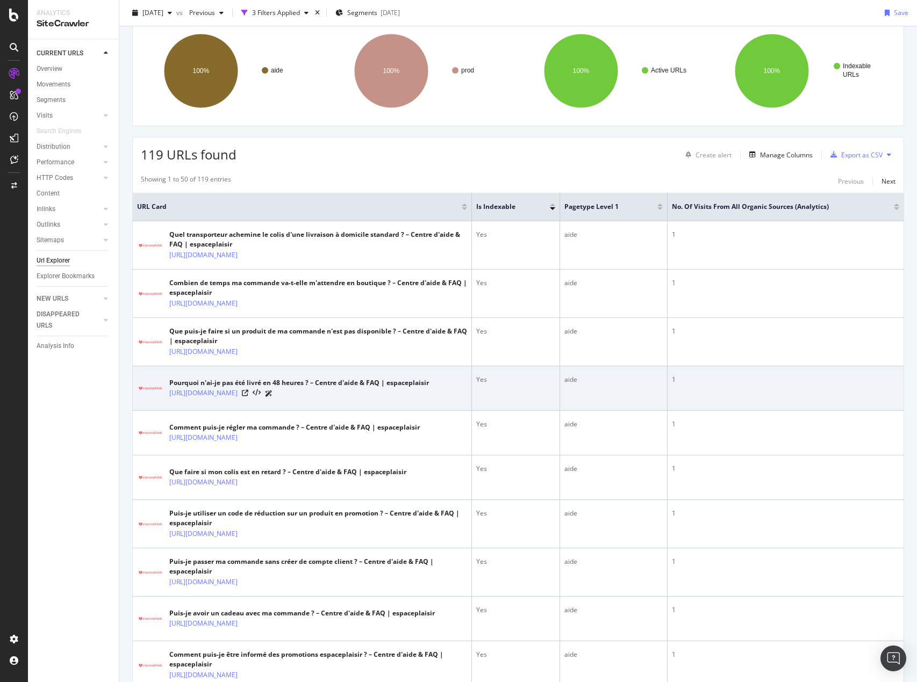
scroll to position [107, 0]
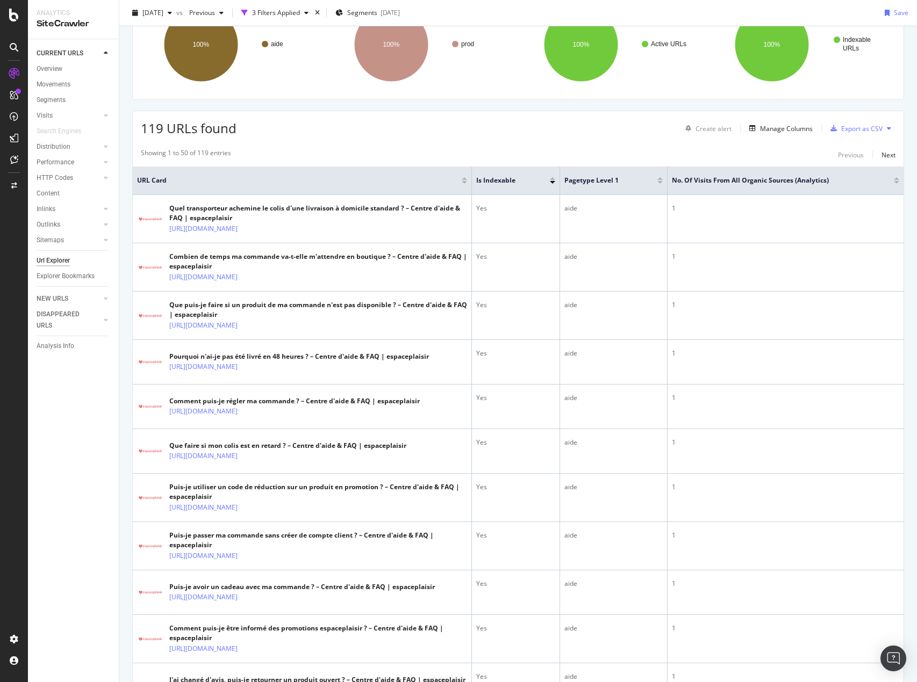
click at [28, 505] on div "CURRENT URLS Overview Movements Segments Visits Analysis Orphan URLs Search Eng…" at bounding box center [73, 360] width 91 height 643
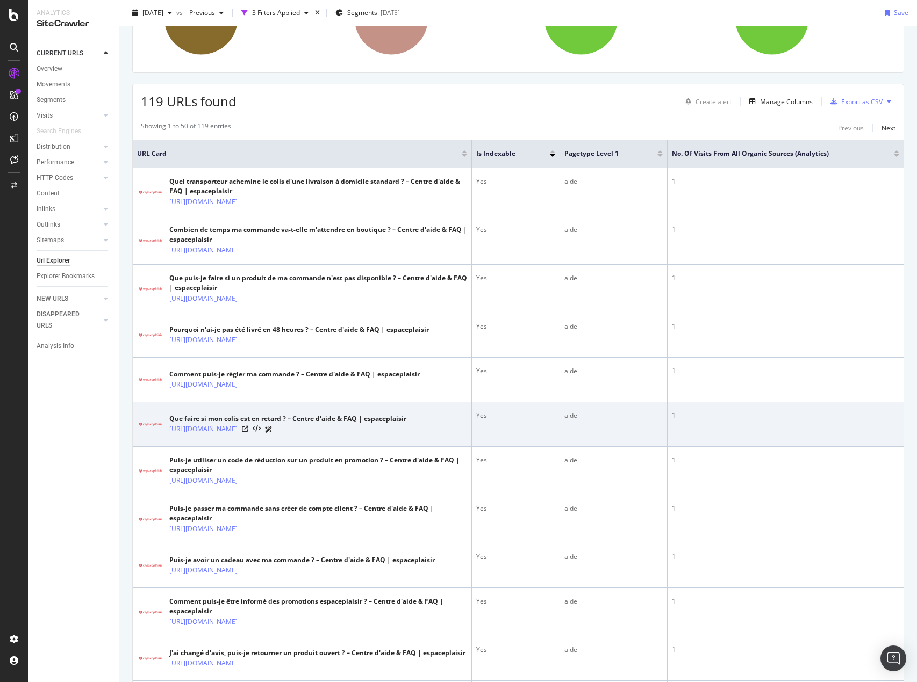
scroll to position [161, 0]
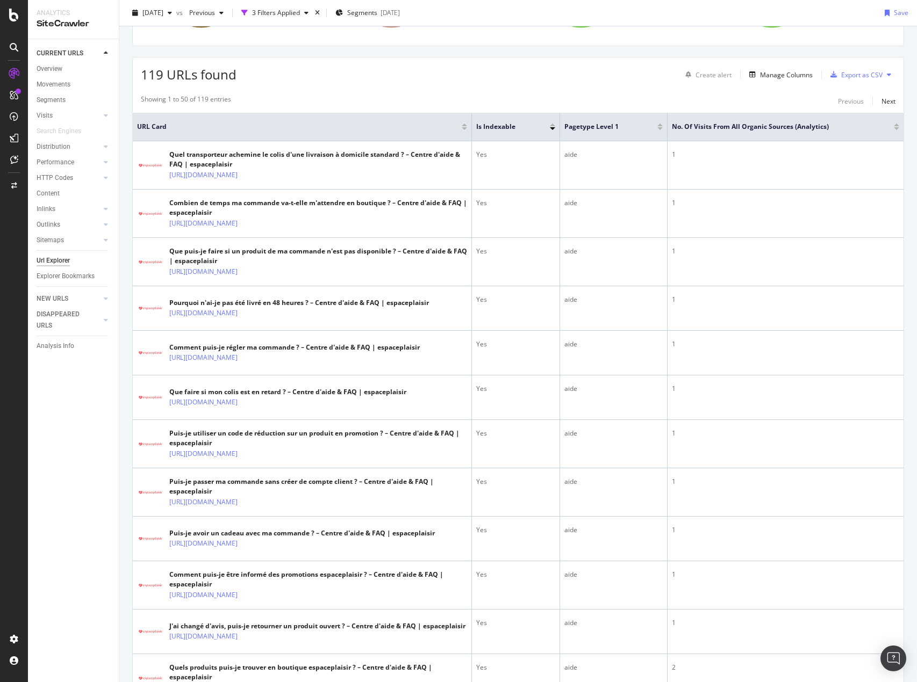
click at [894, 128] on div at bounding box center [896, 128] width 5 height 3
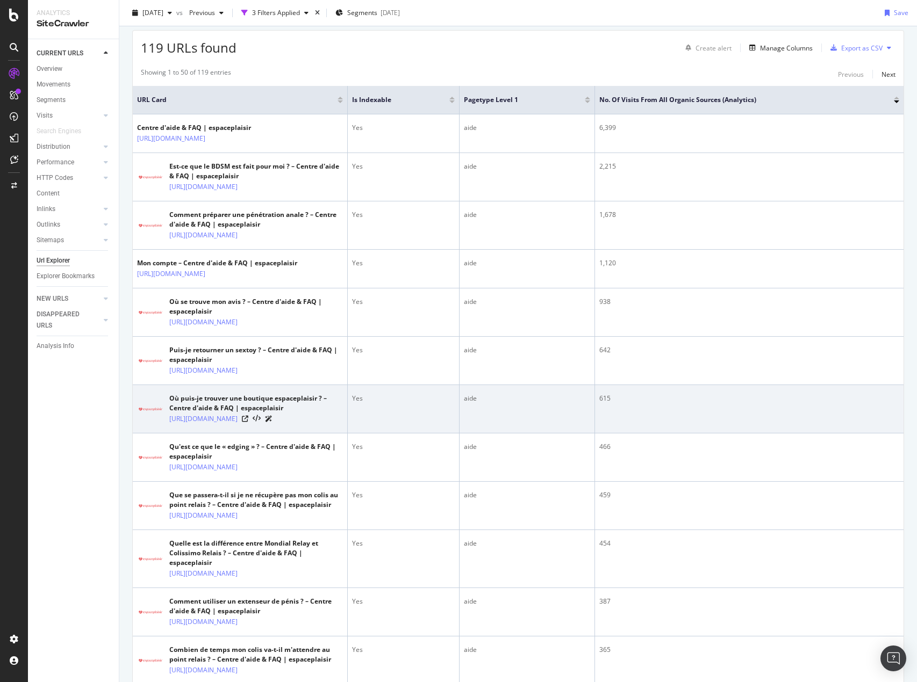
scroll to position [215, 0]
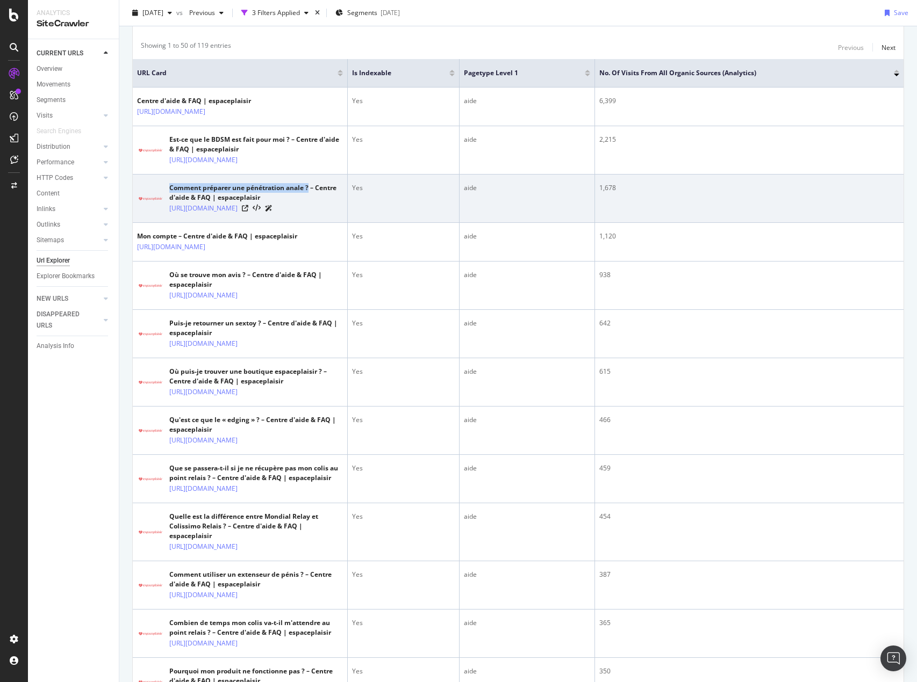
drag, startPoint x: 169, startPoint y: 207, endPoint x: 309, endPoint y: 208, distance: 140.3
click at [309, 208] on div "Comment préparer une pénétration anale ? – Centre d'aide & FAQ | espaceplaisir …" at bounding box center [240, 198] width 206 height 31
copy div "Comment préparer une pénétration anale ?"
click at [154, 207] on div "Comment préparer une pénétration anale ? – Centre d'aide & FAQ | espaceplaisir …" at bounding box center [240, 198] width 206 height 31
drag, startPoint x: 164, startPoint y: 207, endPoint x: 310, endPoint y: 207, distance: 145.6
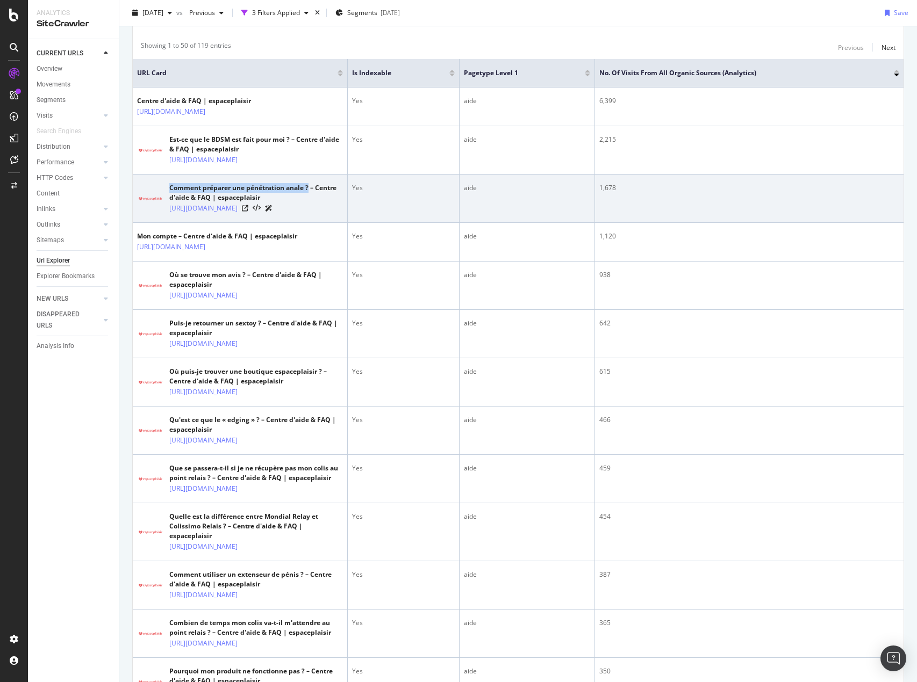
click at [310, 207] on div "Comment préparer une pénétration anale ? – Centre d'aide & FAQ | espaceplaisir …" at bounding box center [240, 198] width 206 height 31
copy div "Comment préparer une pénétration anale ?"
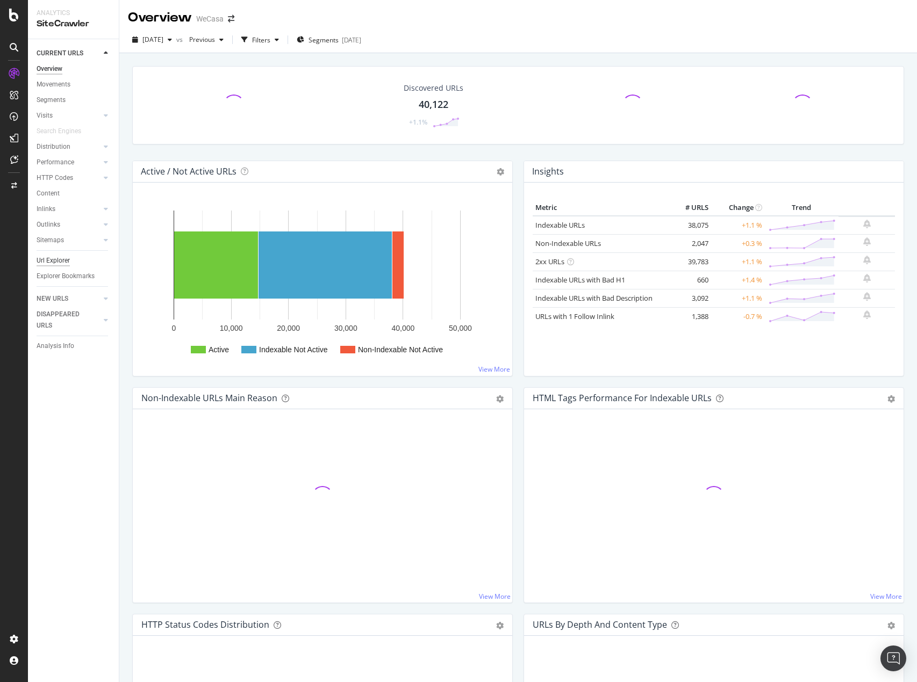
click at [61, 262] on div "Url Explorer" at bounding box center [53, 260] width 33 height 11
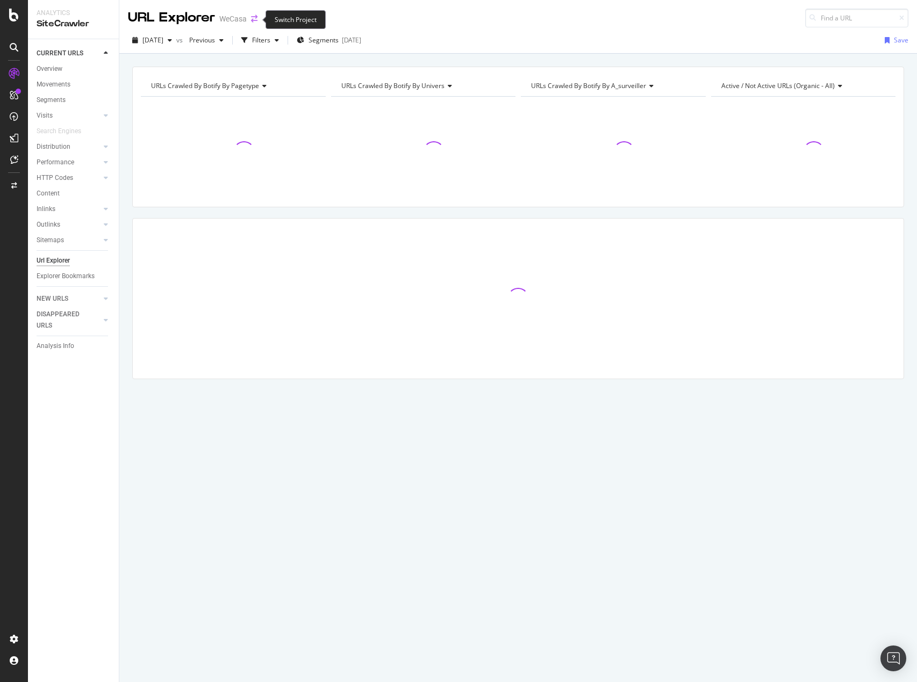
click at [255, 19] on icon "arrow-right-arrow-left" at bounding box center [254, 19] width 6 height 8
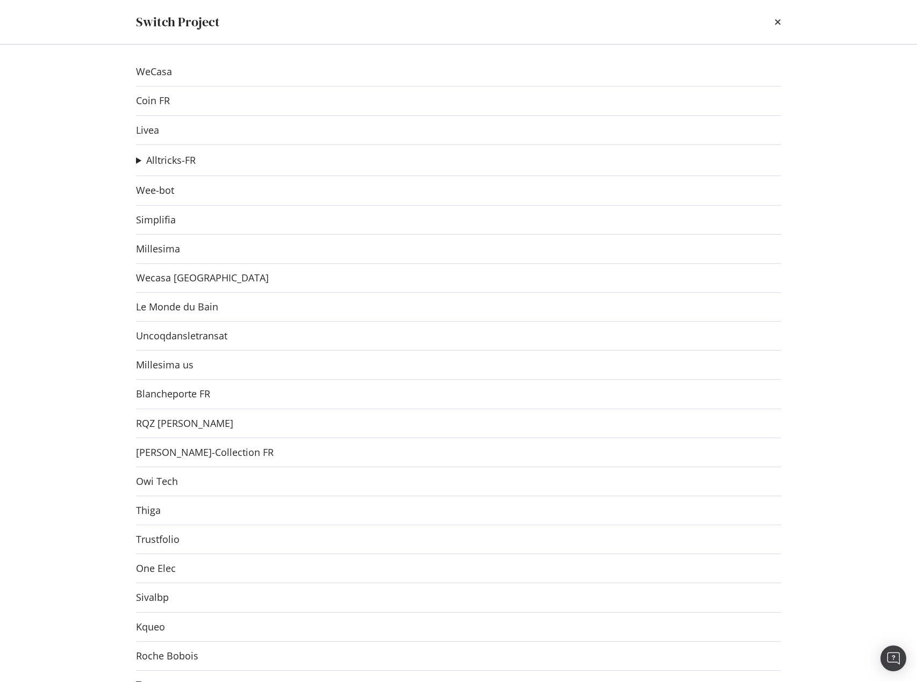
scroll to position [1027, 0]
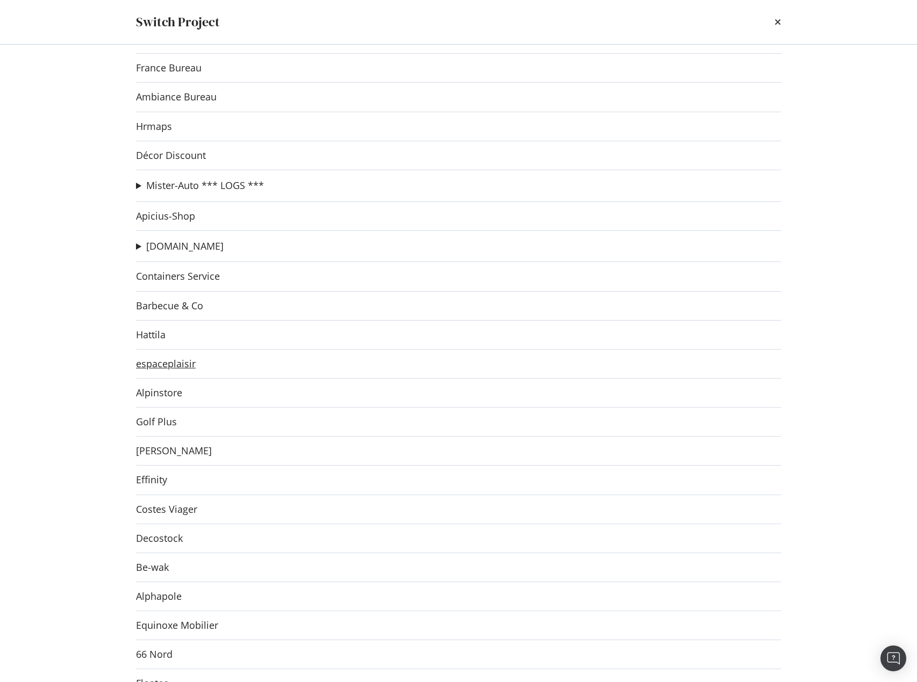
click at [182, 362] on link "espaceplaisir" at bounding box center [166, 363] width 60 height 11
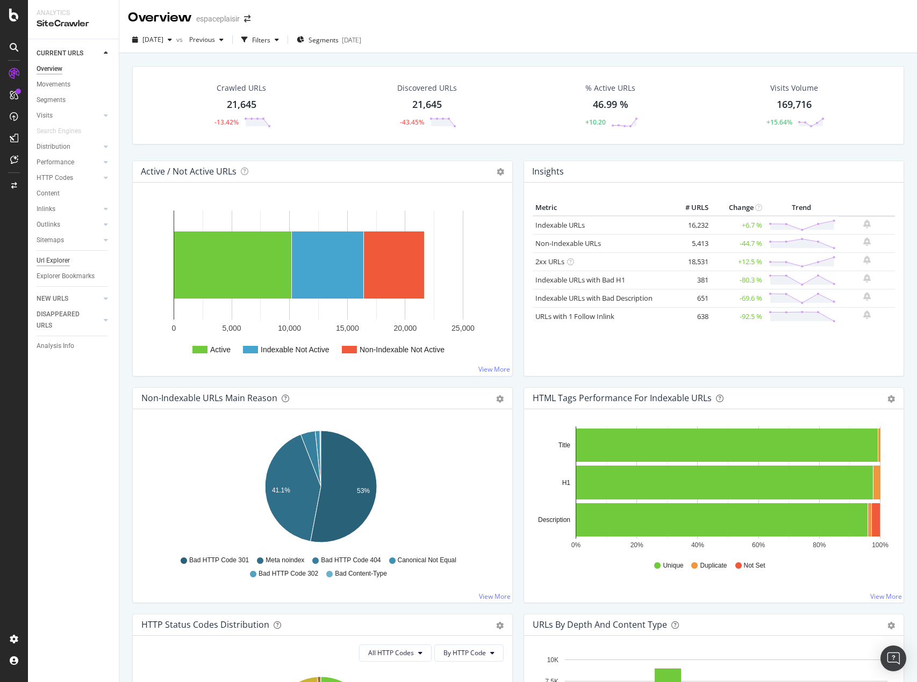
click at [56, 262] on div "Url Explorer" at bounding box center [53, 260] width 33 height 11
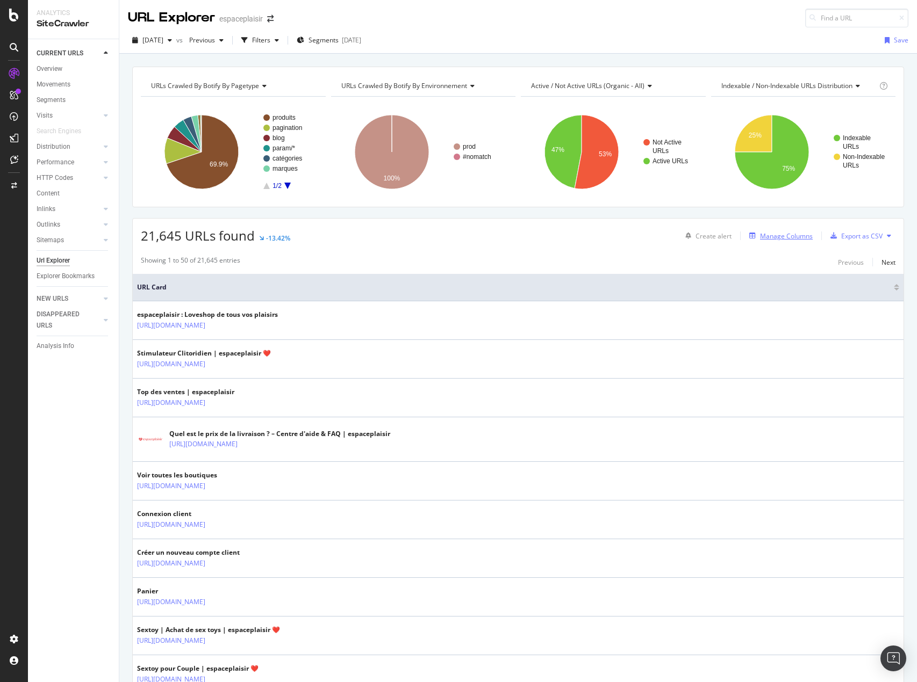
click at [760, 238] on div "Manage Columns" at bounding box center [786, 236] width 53 height 9
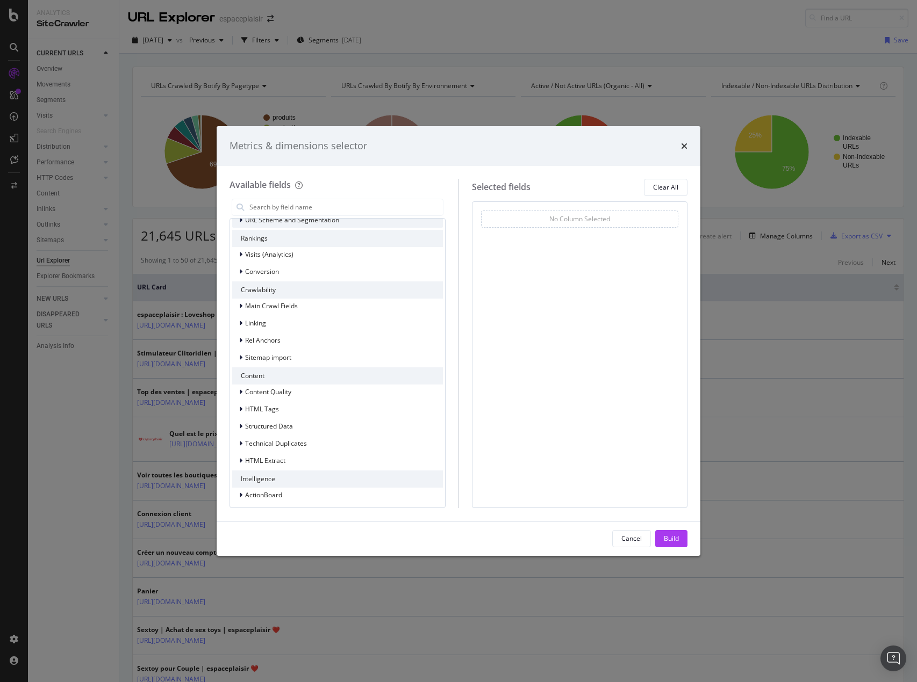
scroll to position [168, 0]
click at [269, 457] on span "HTML Extract" at bounding box center [265, 456] width 40 height 9
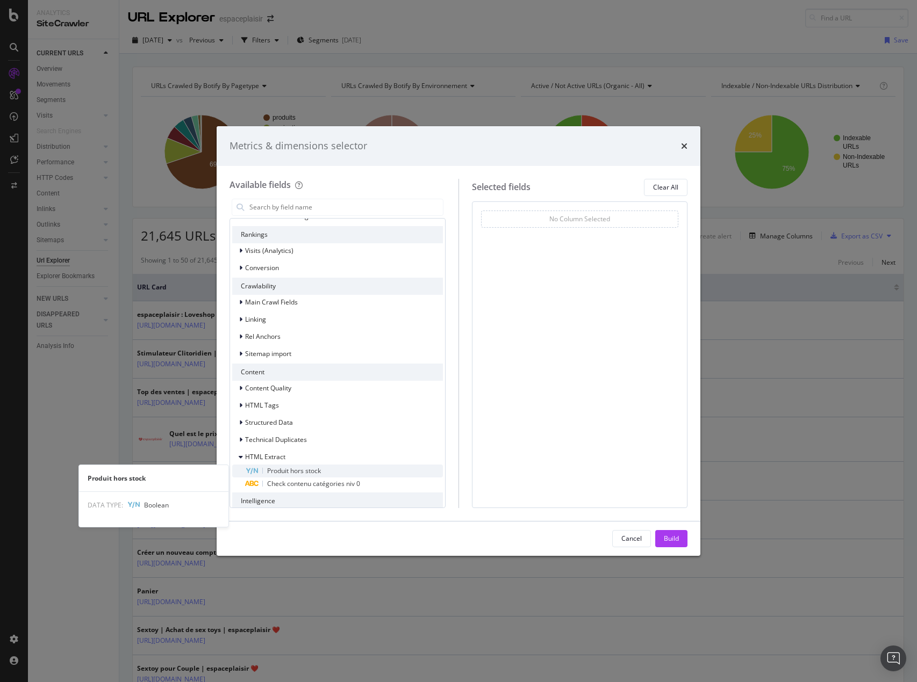
click at [307, 471] on span "Produit hors stock" at bounding box center [294, 470] width 54 height 9
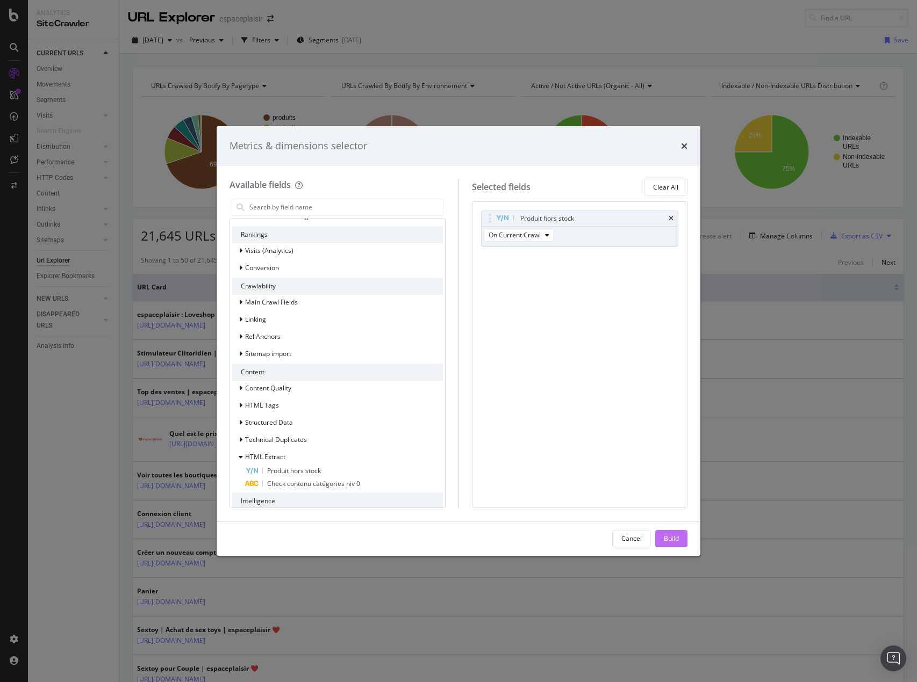
click at [676, 538] on div "Build" at bounding box center [671, 538] width 15 height 9
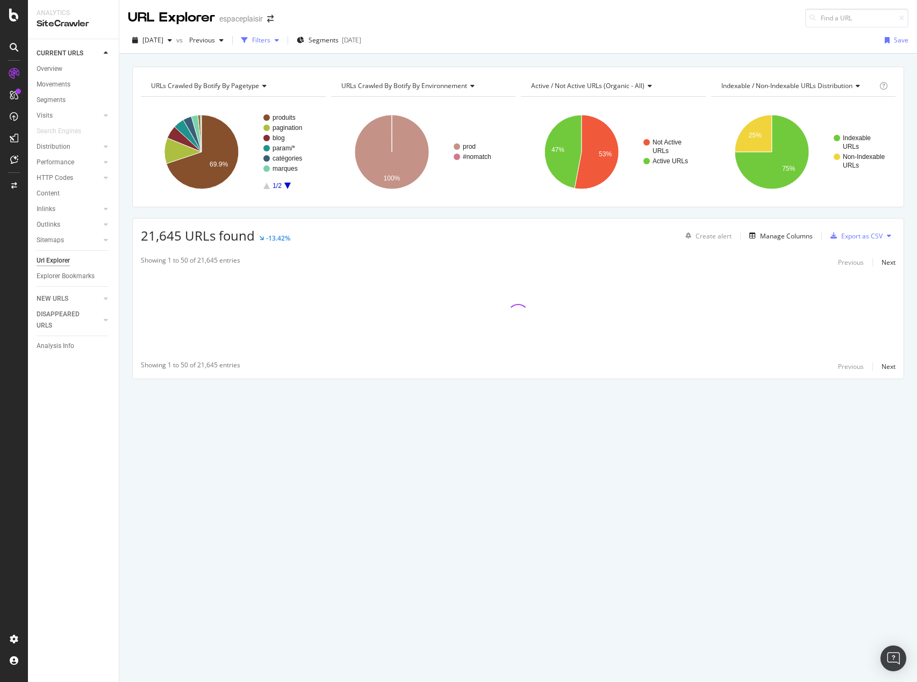
click at [270, 42] on div "Filters" at bounding box center [261, 39] width 18 height 9
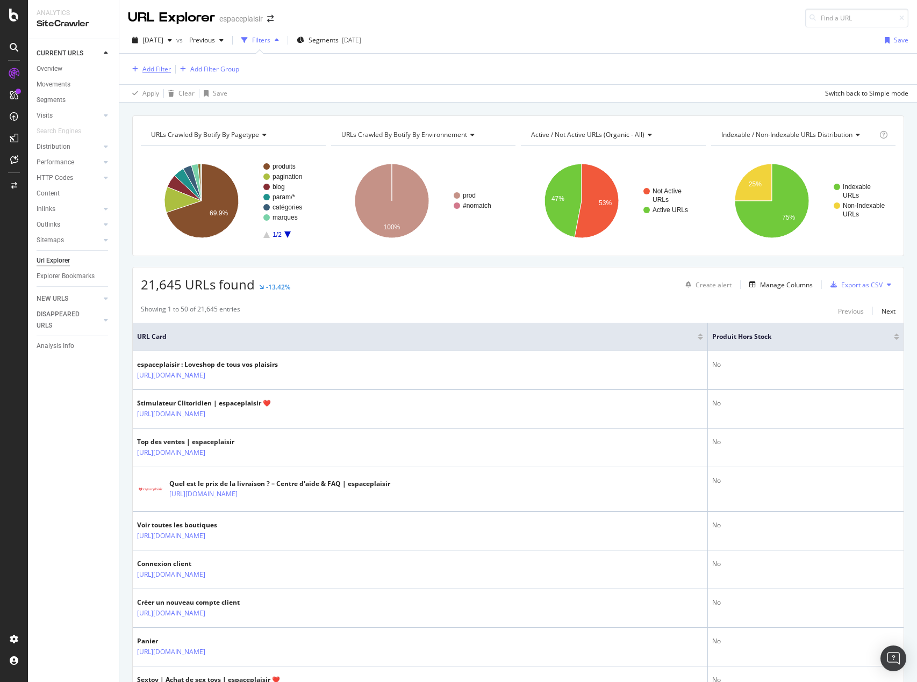
click at [156, 71] on div "Add Filter" at bounding box center [156, 68] width 28 height 9
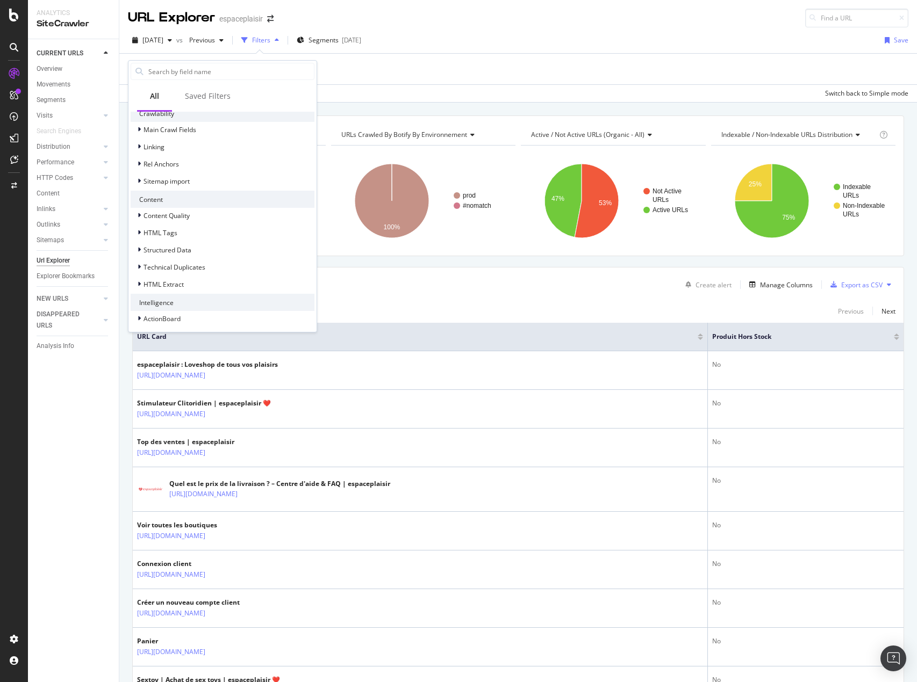
scroll to position [310, 0]
click at [169, 278] on span "HTML Extract" at bounding box center [163, 281] width 40 height 9
click at [191, 296] on span "Produit hors stock" at bounding box center [193, 295] width 54 height 9
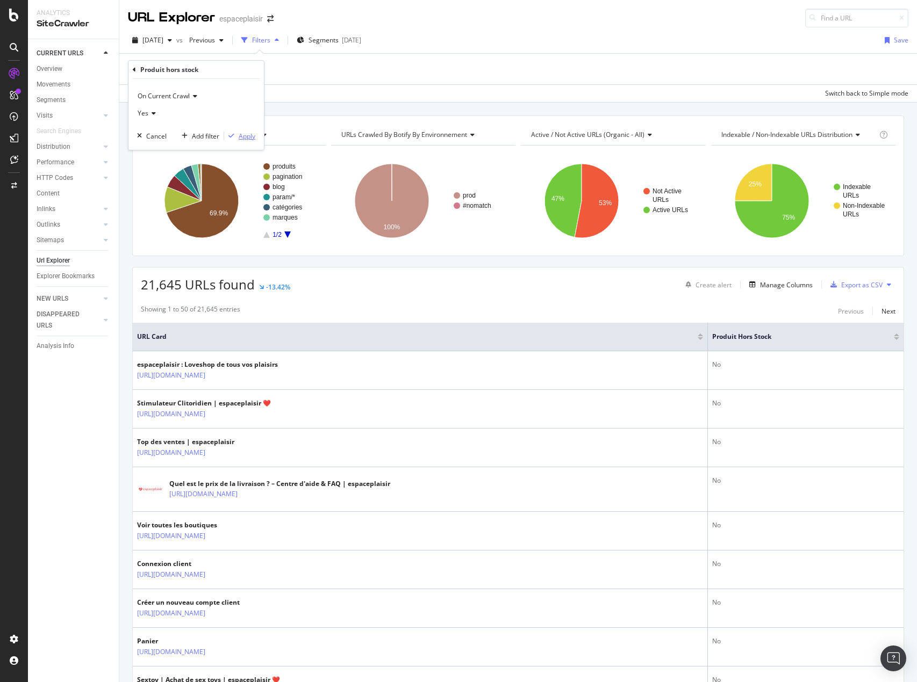
click at [240, 140] on div "Apply" at bounding box center [247, 136] width 17 height 9
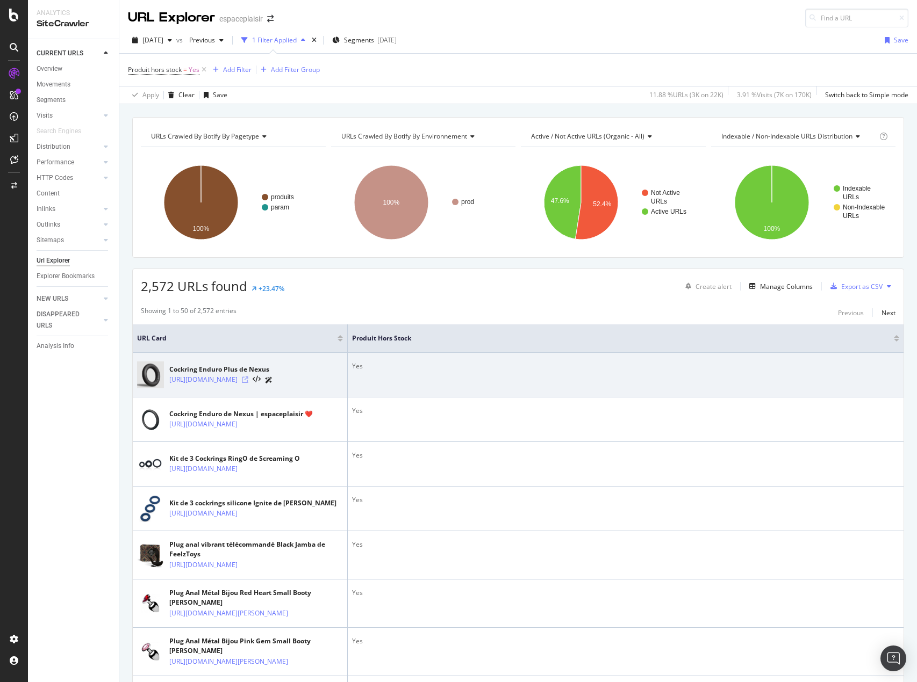
click at [248, 383] on icon at bounding box center [245, 380] width 6 height 6
